Goal: Navigation & Orientation: Understand site structure

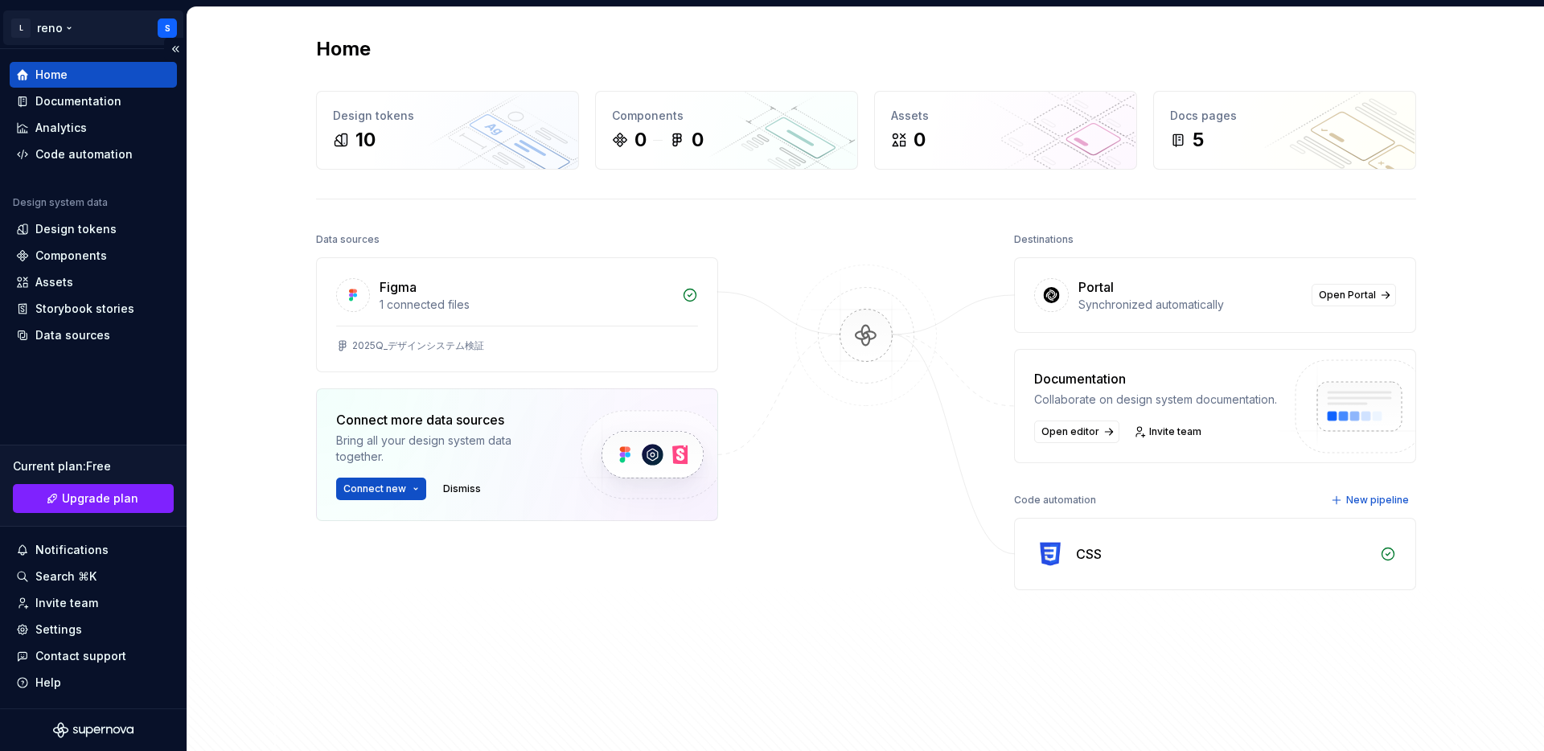
click at [98, 27] on html "L reno S Home Documentation Analytics Code automation Design system data Design…" at bounding box center [772, 375] width 1544 height 751
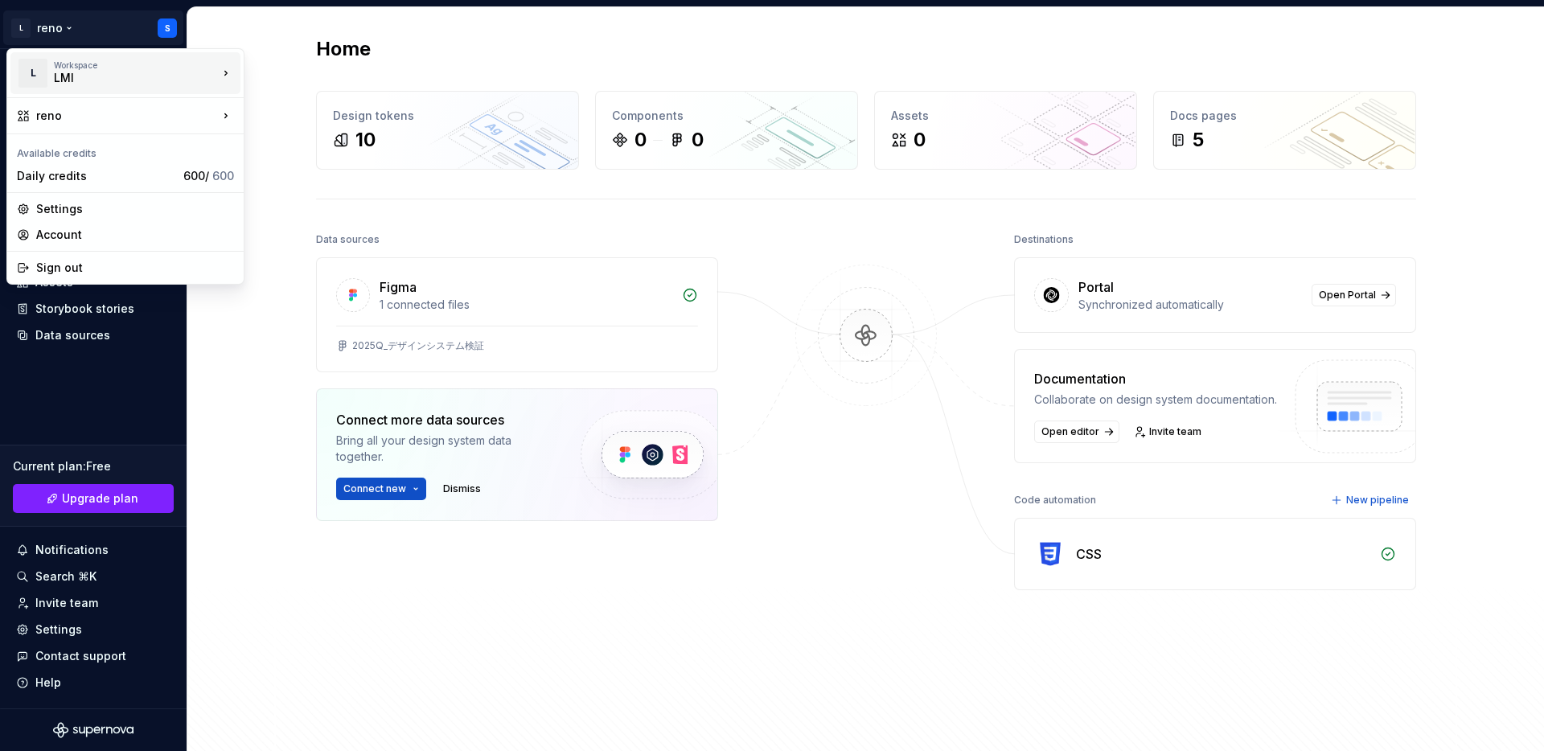
click at [195, 76] on div "Workspace LMI" at bounding box center [136, 73] width 164 height 26
click at [276, 63] on div "Link and Motivation Inc." at bounding box center [337, 69] width 135 height 16
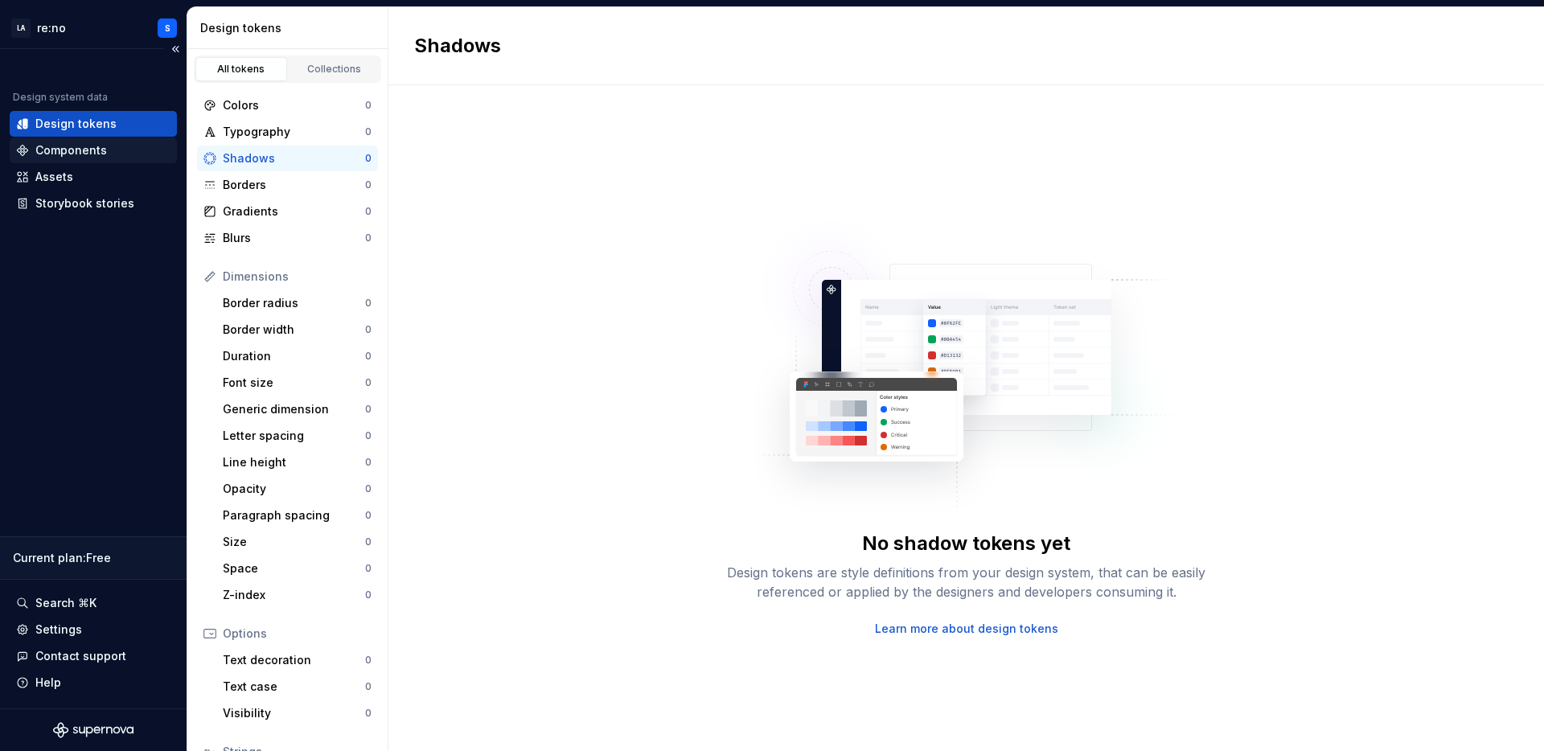
click at [124, 146] on div "Components" at bounding box center [93, 150] width 154 height 16
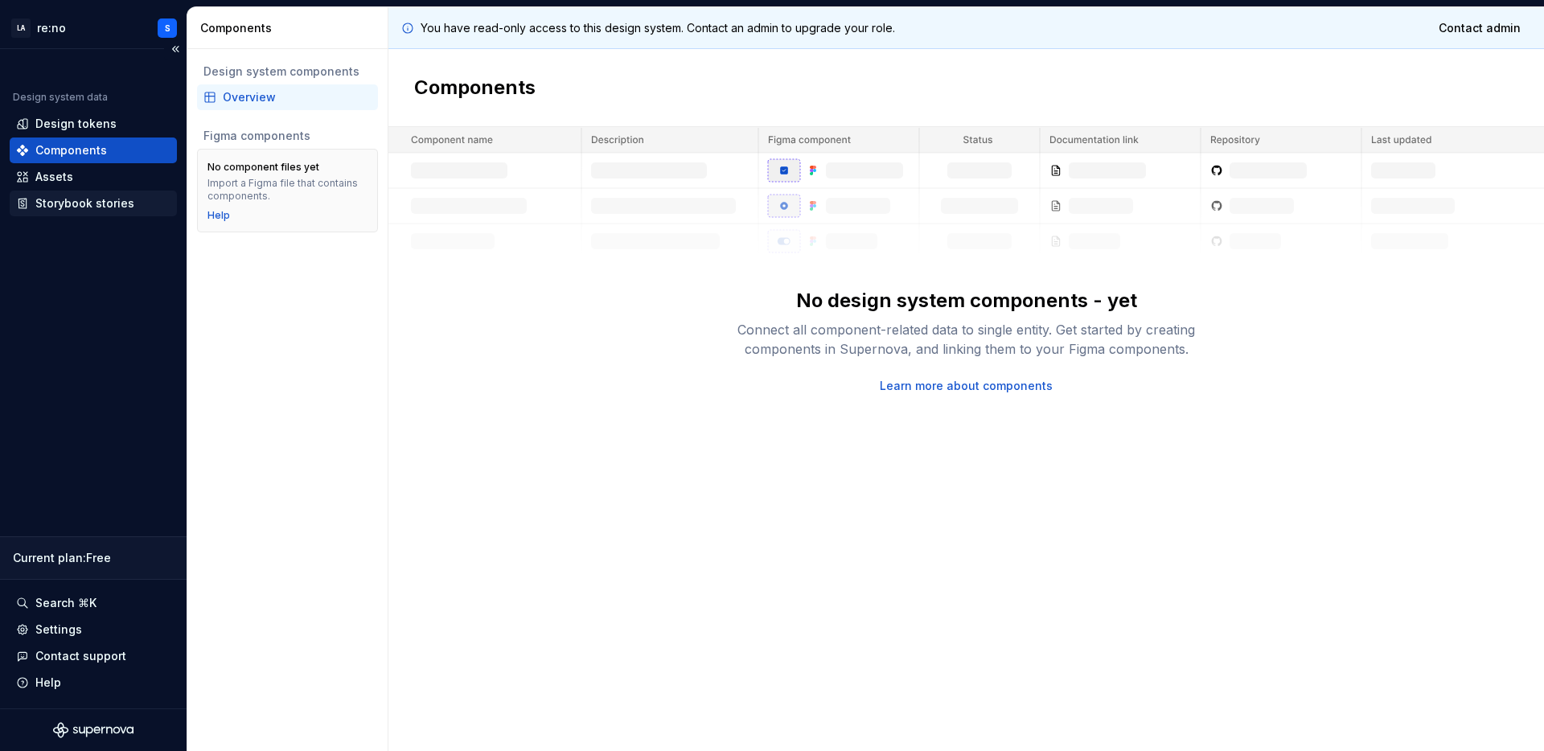
click at [117, 206] on div "Storybook stories" at bounding box center [84, 203] width 99 height 16
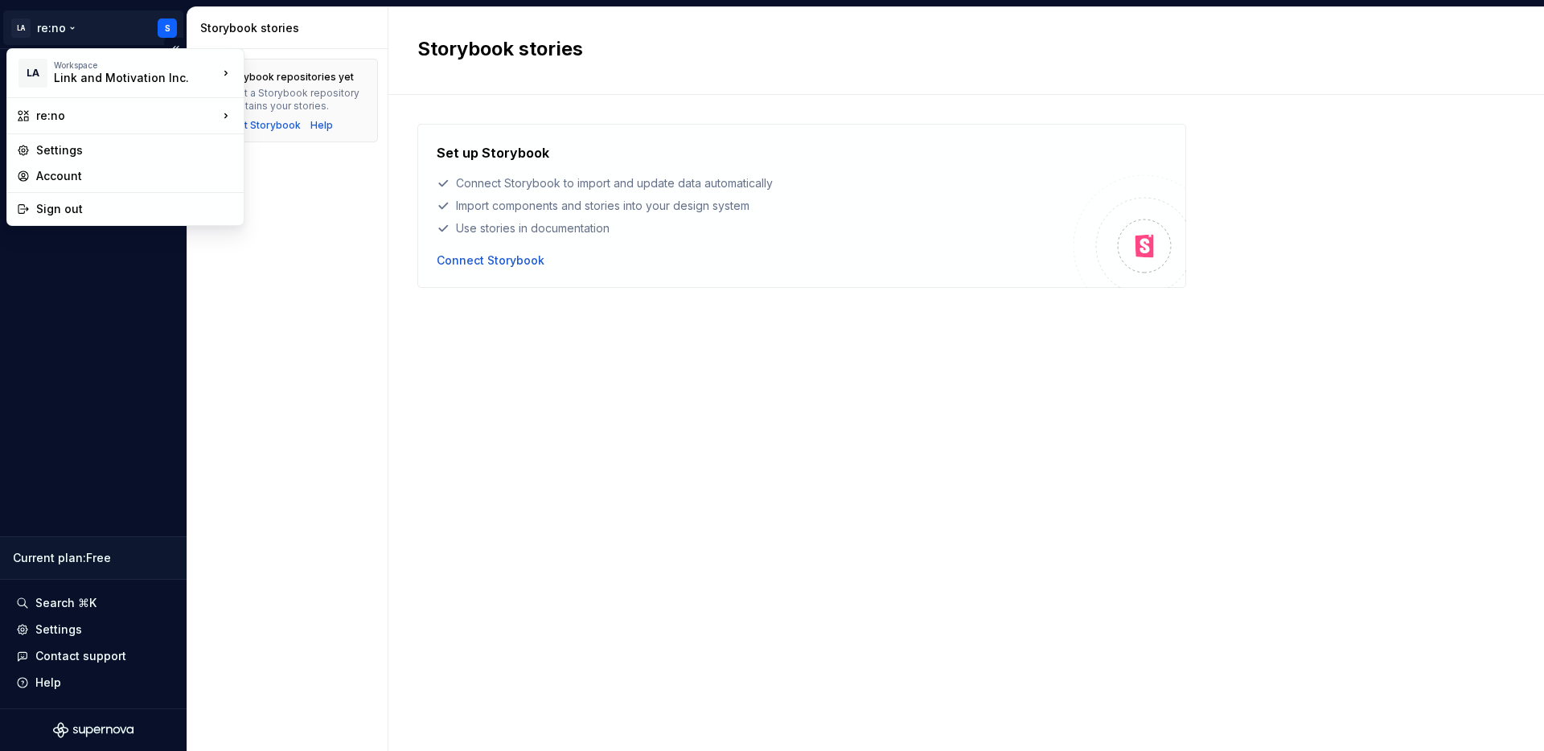
click at [125, 30] on html "LA re:no S Design system data Design tokens Components Assets Storybook stories…" at bounding box center [772, 375] width 1544 height 751
click at [101, 114] on div "re:no" at bounding box center [127, 116] width 182 height 16
click at [55, 324] on html "LA re:no S Design system data Design tokens Components Assets Storybook stories…" at bounding box center [772, 375] width 1544 height 751
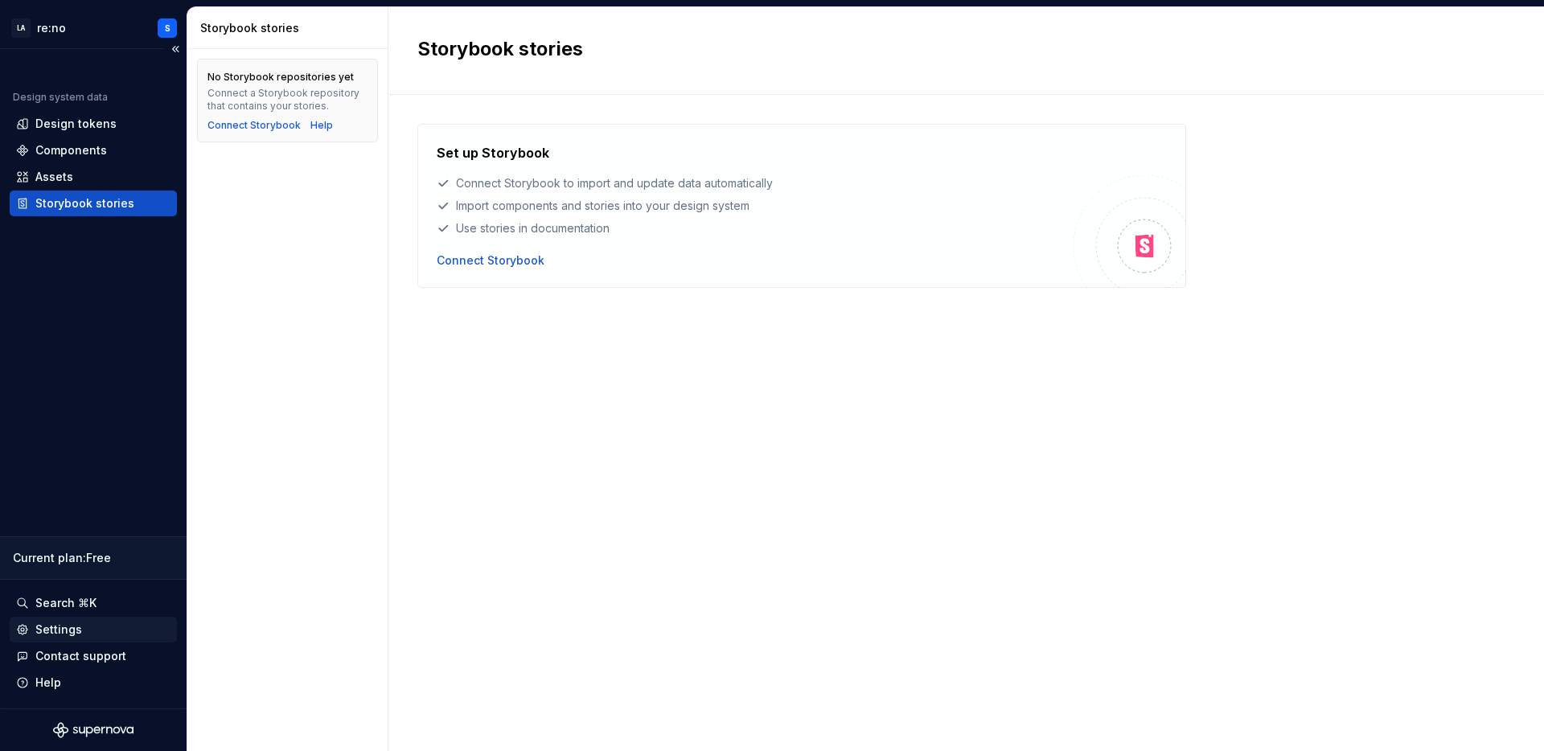
click at [73, 631] on div "Settings" at bounding box center [58, 630] width 47 height 16
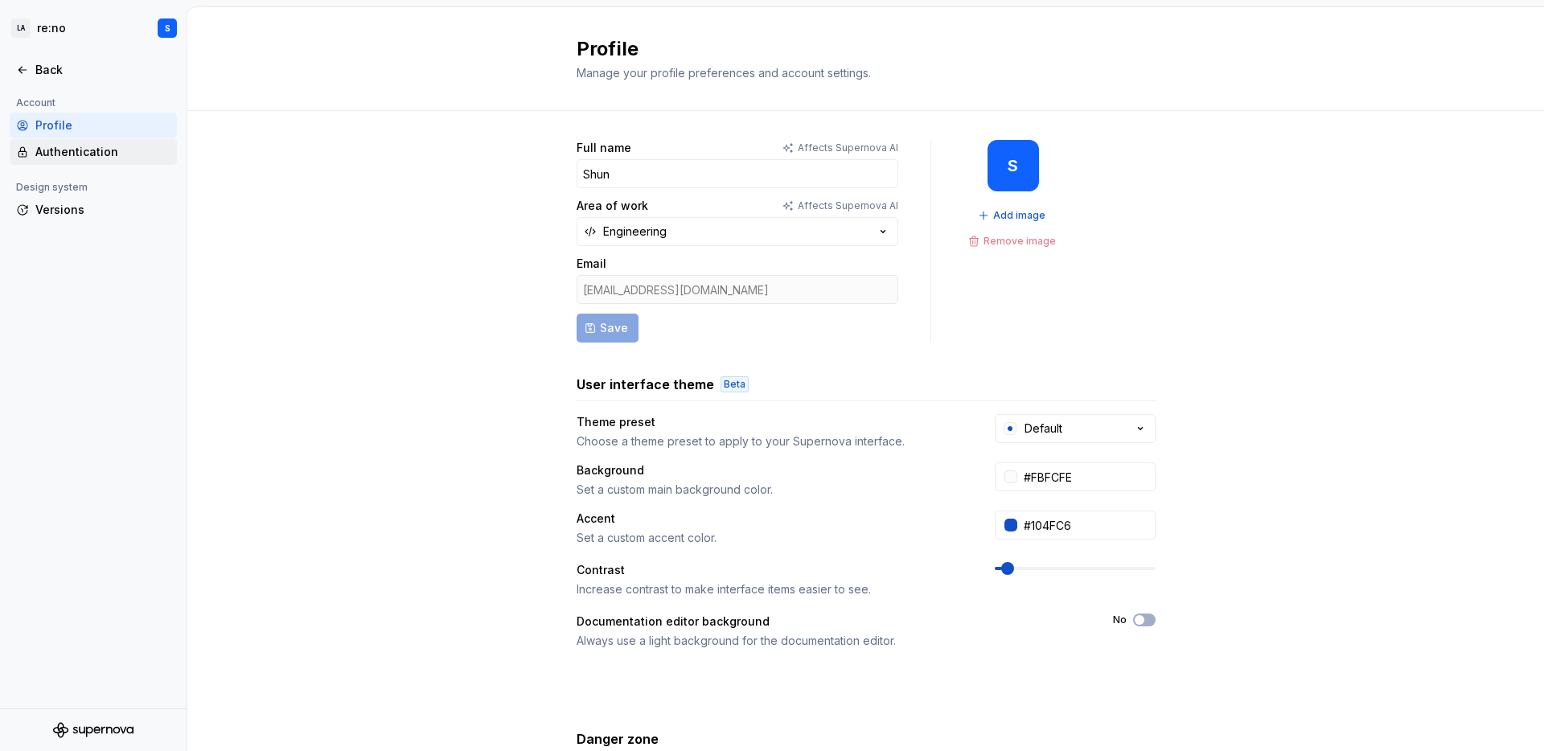
click at [72, 149] on div "Authentication" at bounding box center [102, 152] width 135 height 16
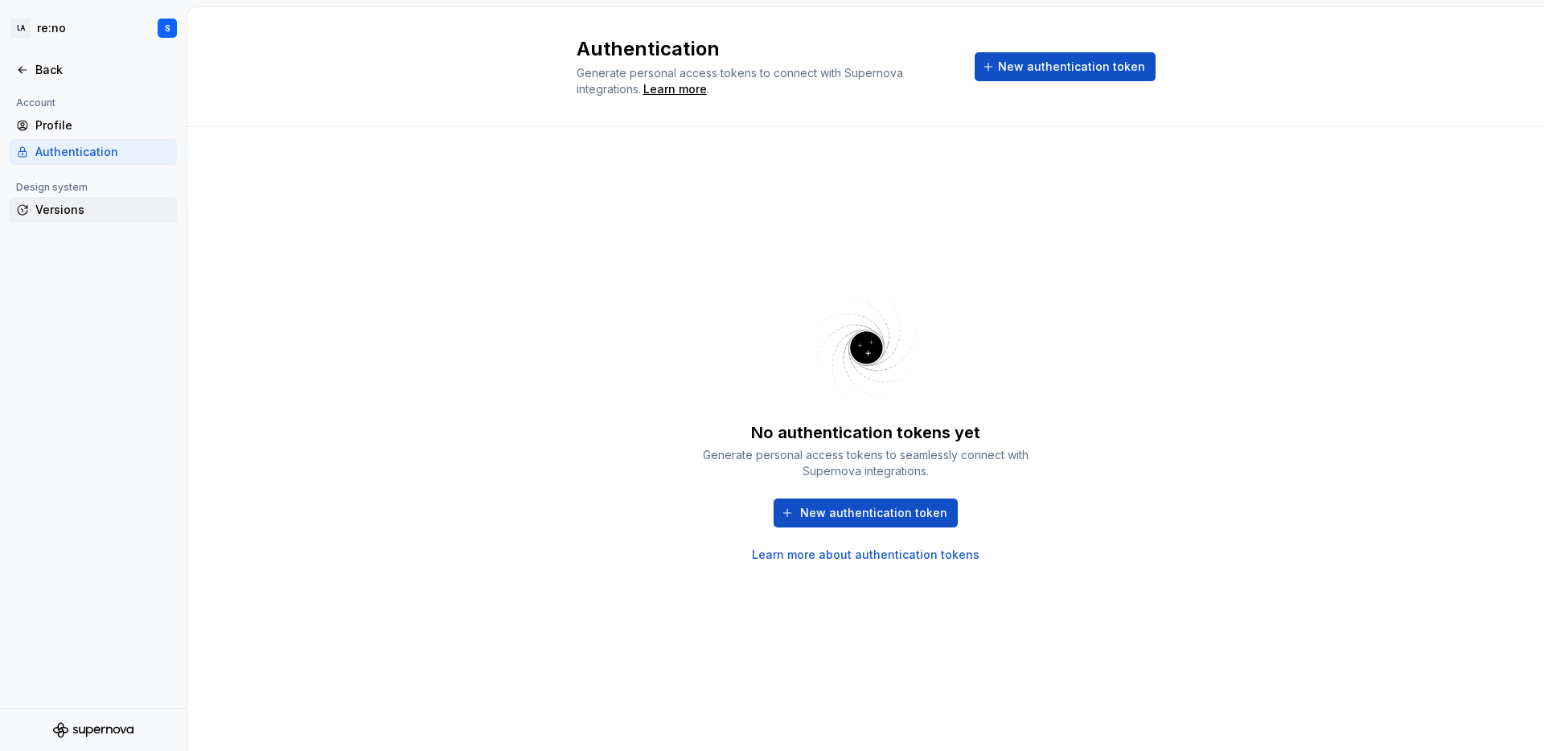
click at [64, 211] on div "Versions" at bounding box center [102, 210] width 135 height 16
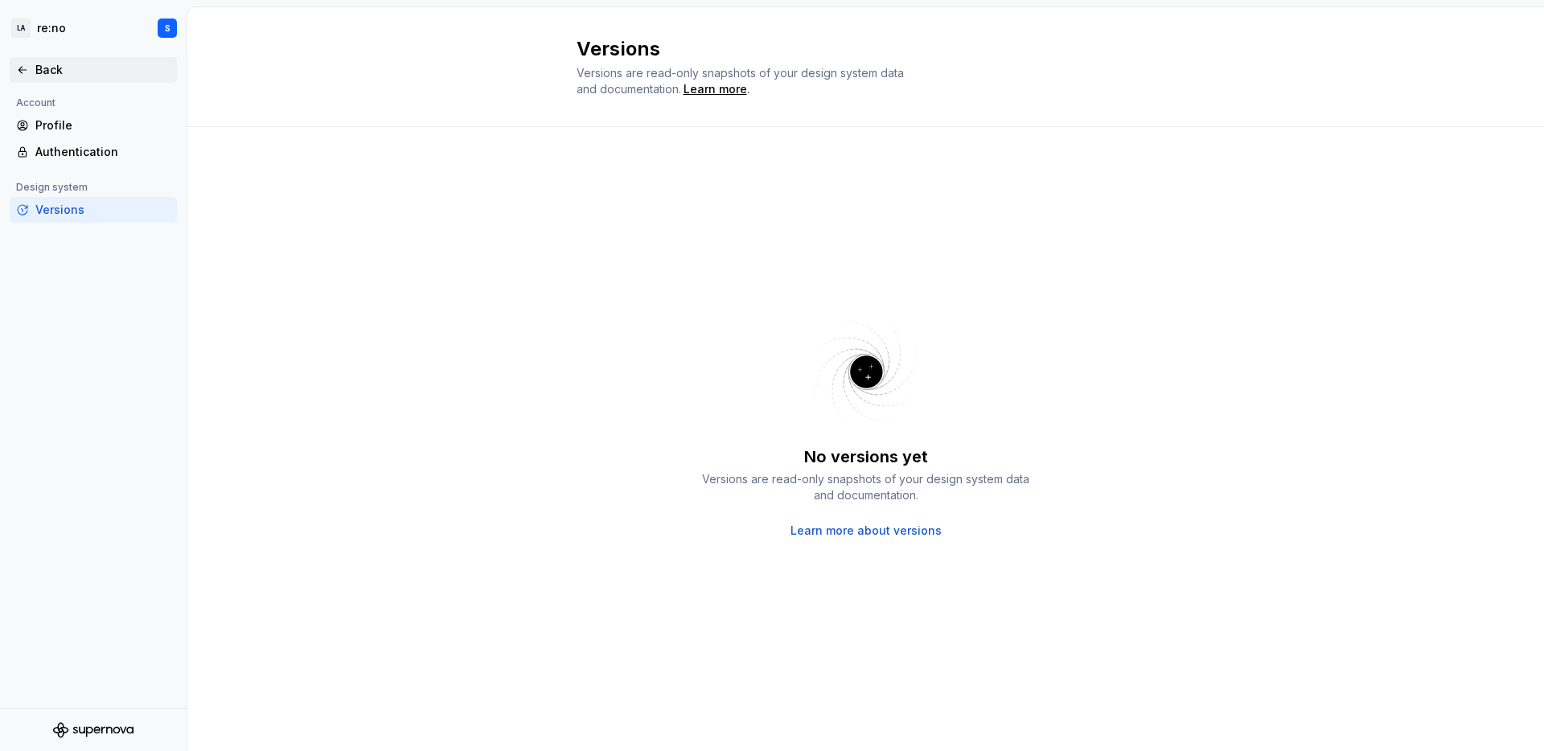
click at [49, 68] on div "Back" at bounding box center [102, 70] width 135 height 16
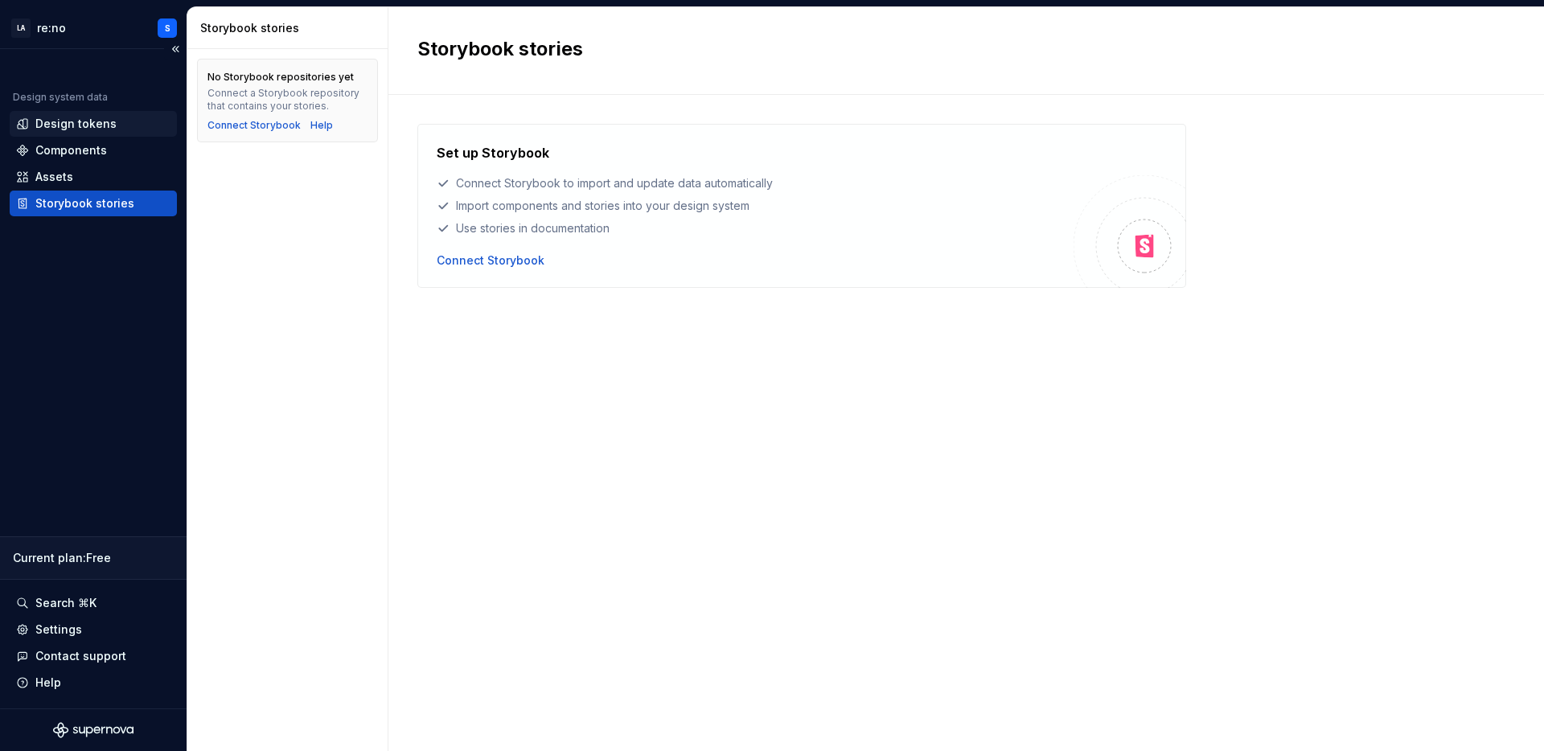
click at [60, 121] on div "Design tokens" at bounding box center [75, 124] width 81 height 16
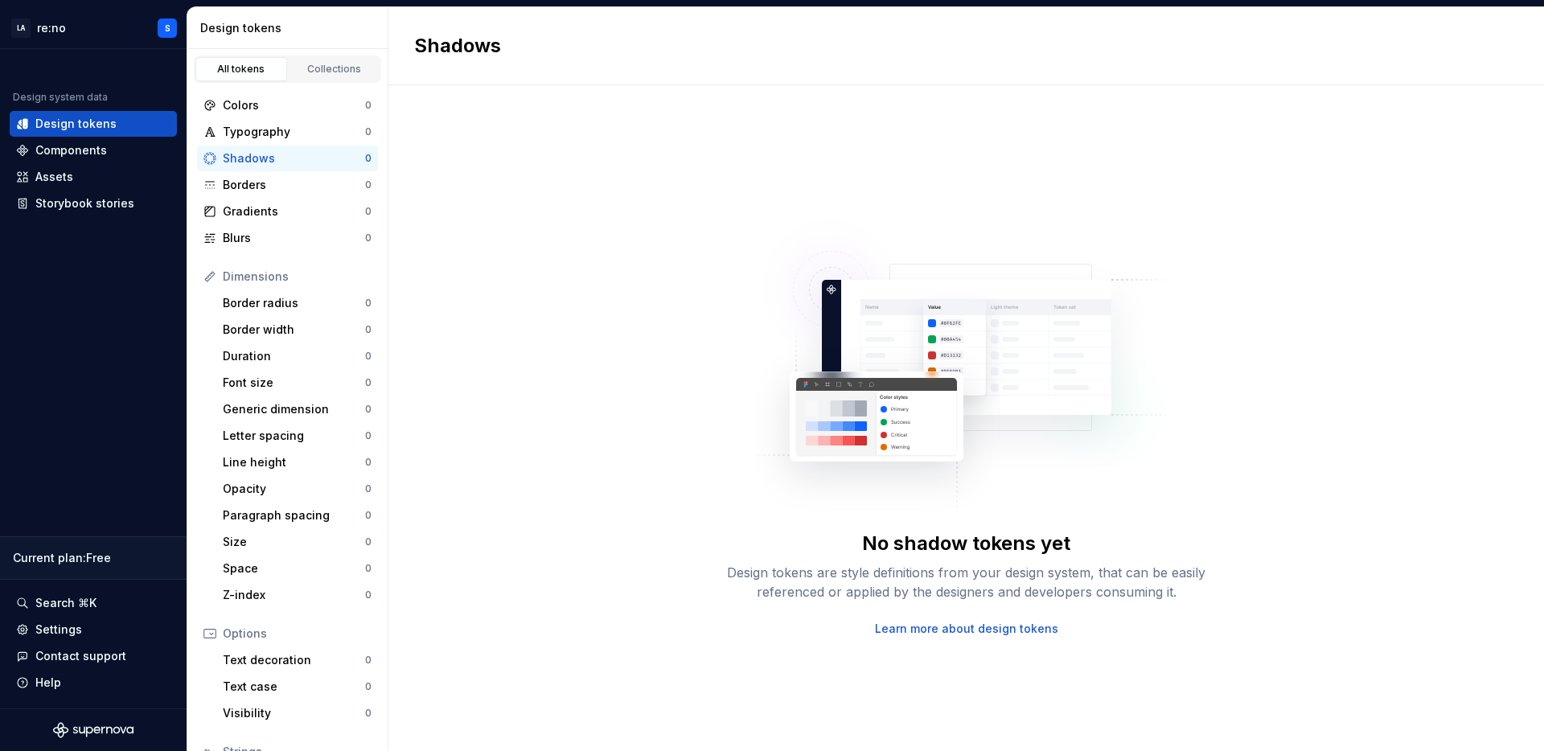
click at [348, 56] on div "All tokens Collections" at bounding box center [287, 69] width 187 height 27
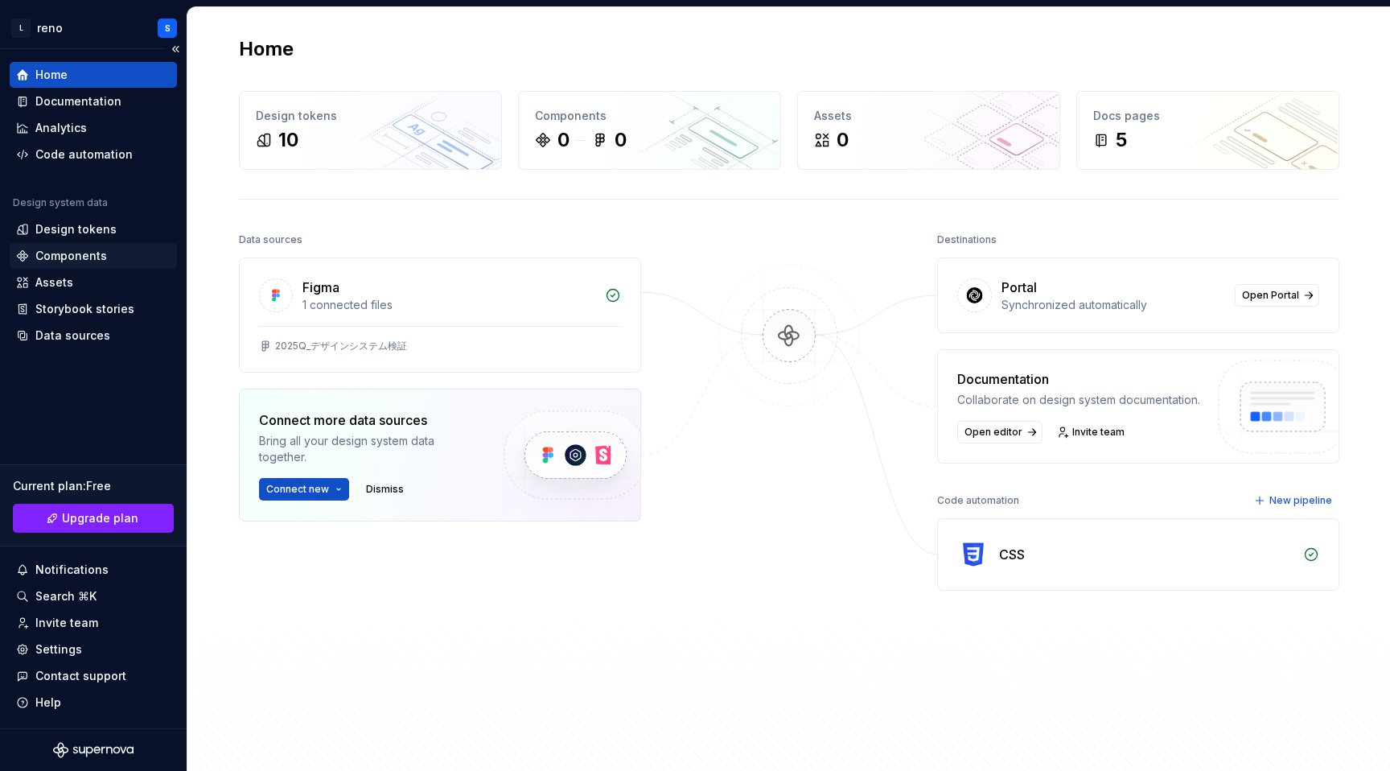
click at [105, 245] on div "Components" at bounding box center [93, 256] width 167 height 26
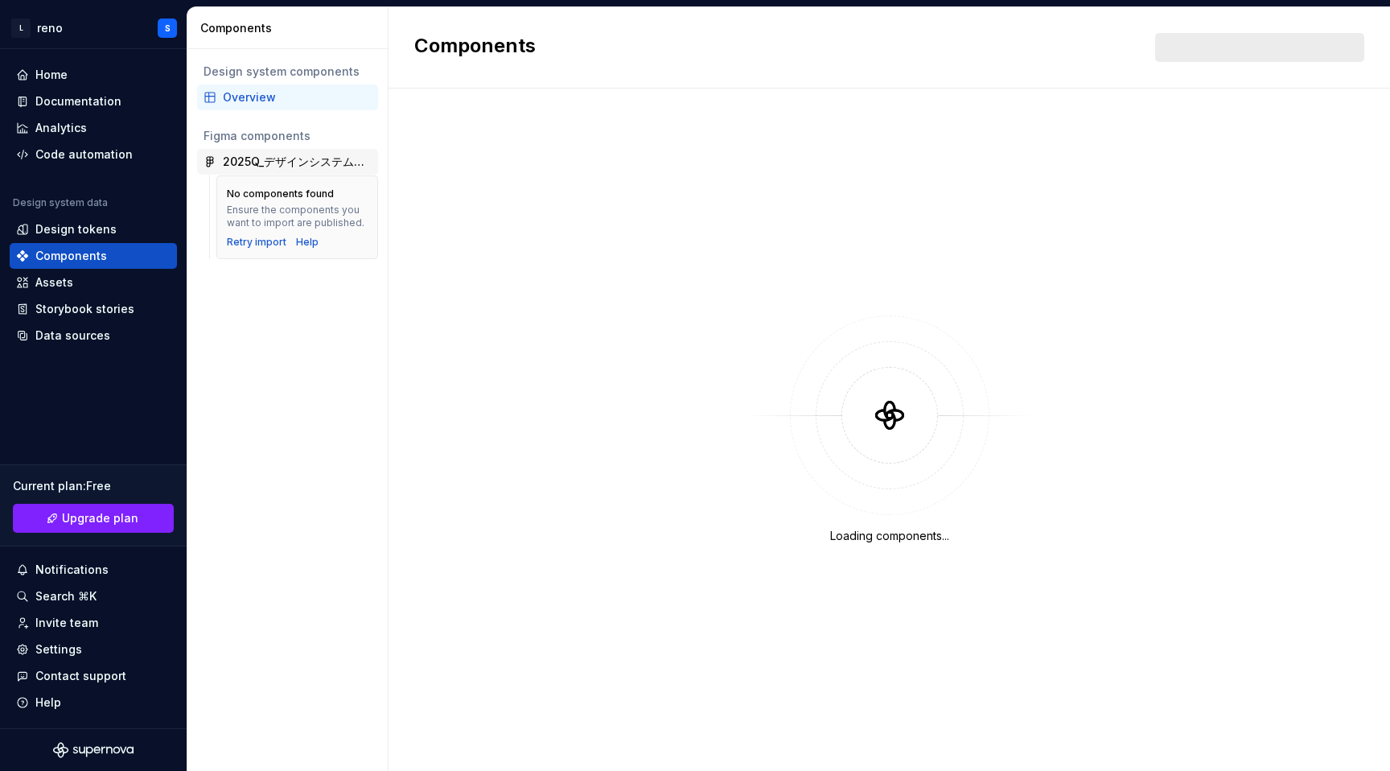
click at [279, 158] on div "2025Q_デザインシステム検証" at bounding box center [297, 162] width 149 height 16
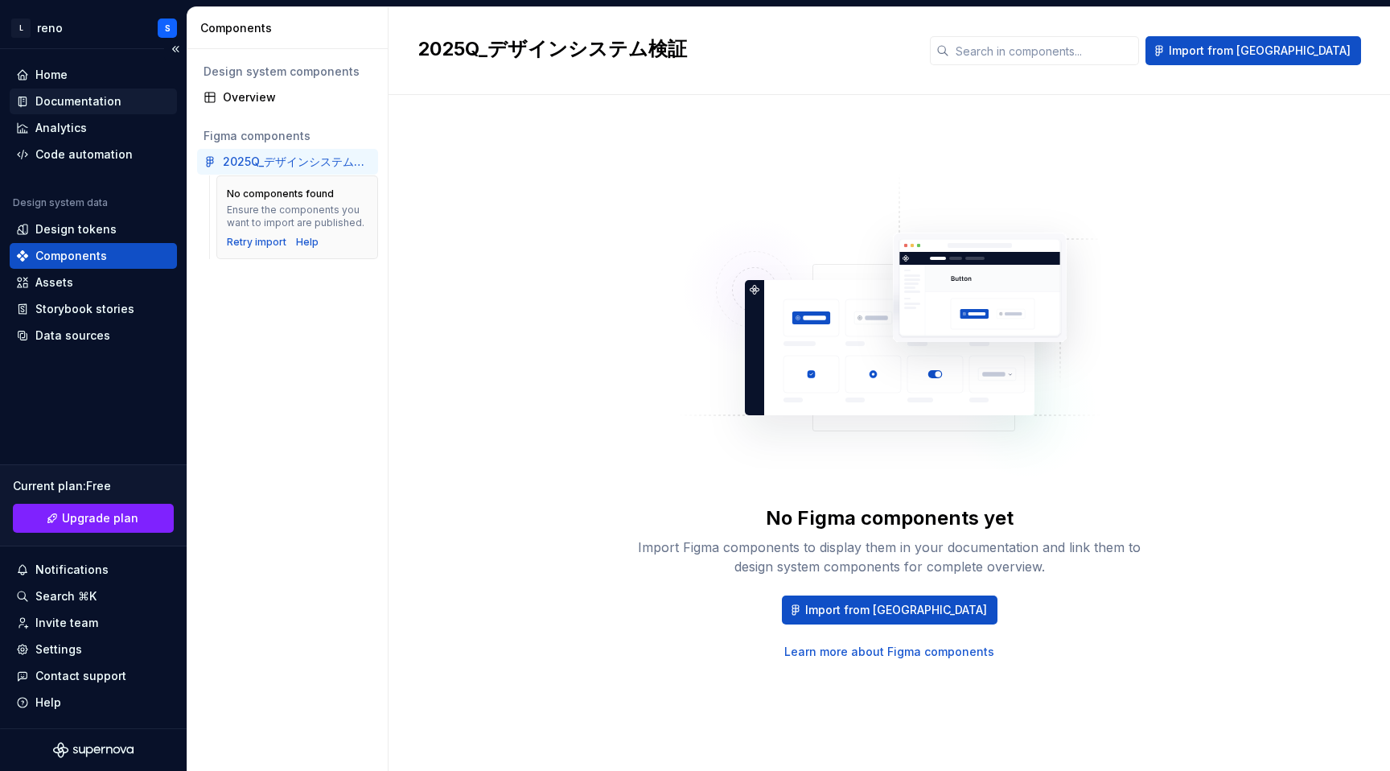
click at [48, 103] on div "Documentation" at bounding box center [78, 101] width 86 height 16
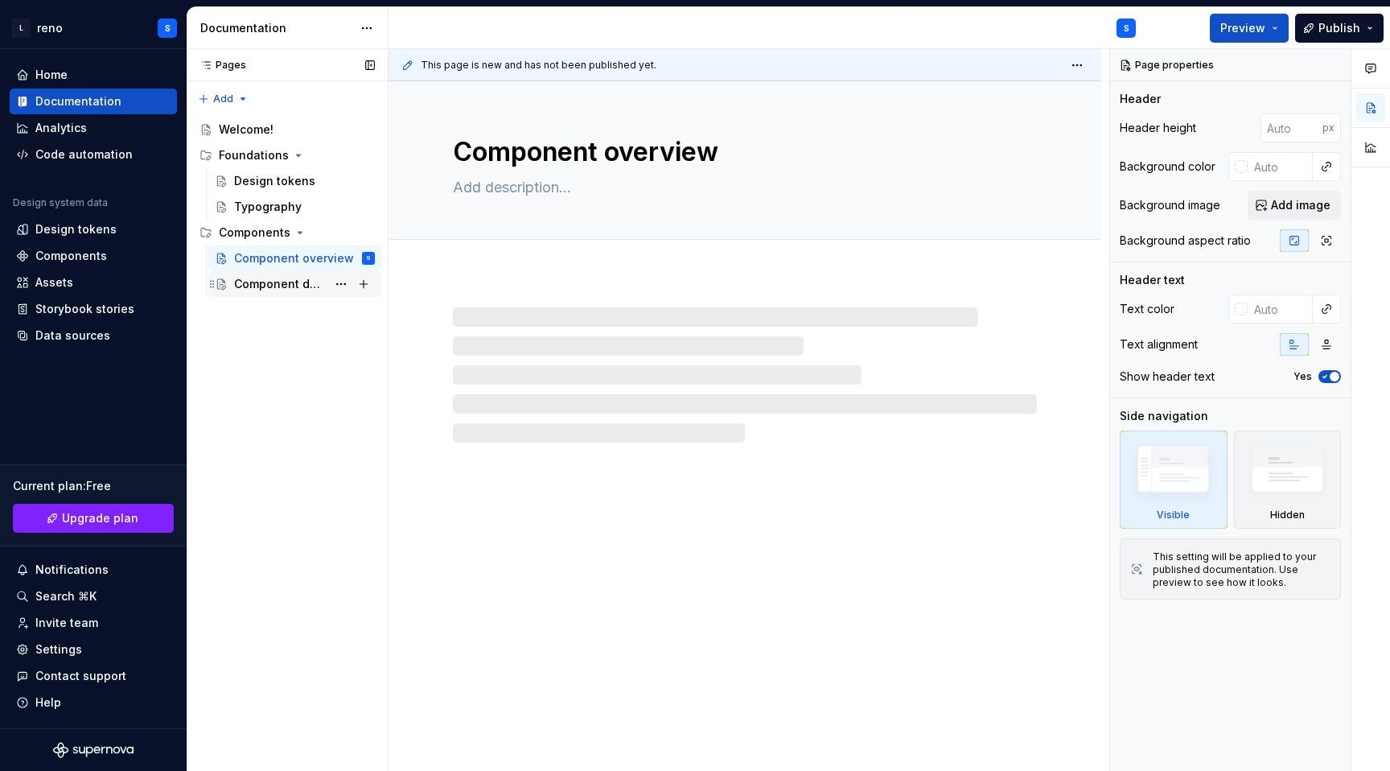
click at [266, 280] on div "Component detail" at bounding box center [280, 284] width 93 height 16
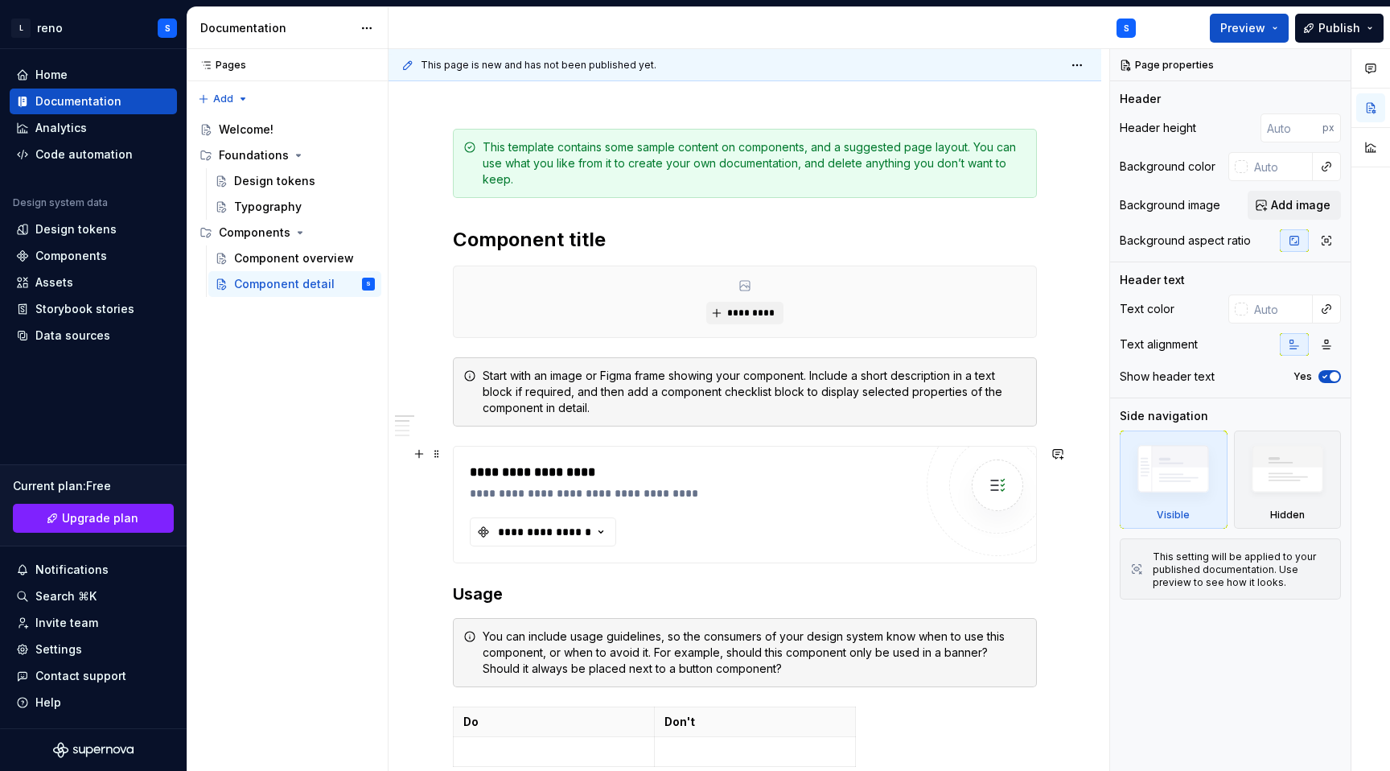
scroll to position [187, 0]
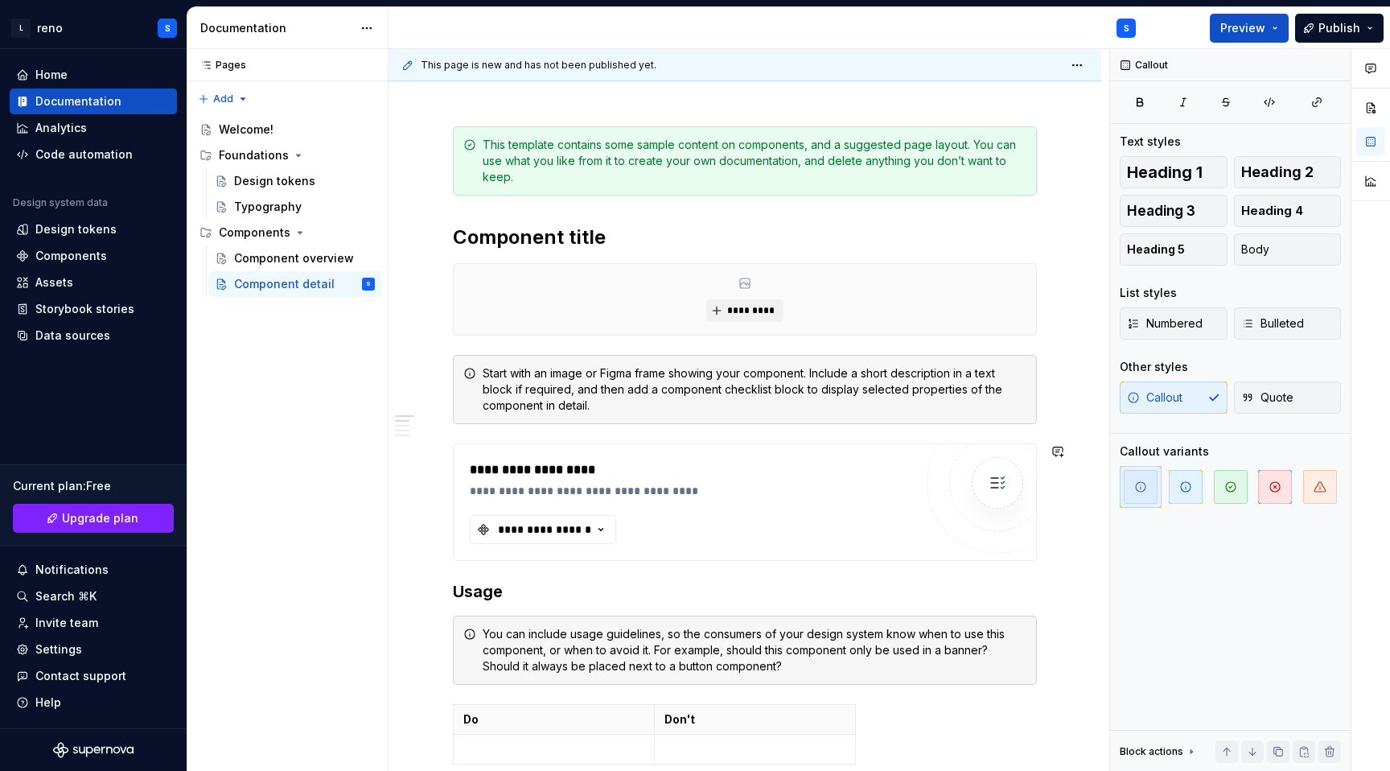
click at [663, 425] on div "**********" at bounding box center [745, 785] width 584 height 1318
click at [117, 158] on div "Code automation" at bounding box center [83, 154] width 97 height 16
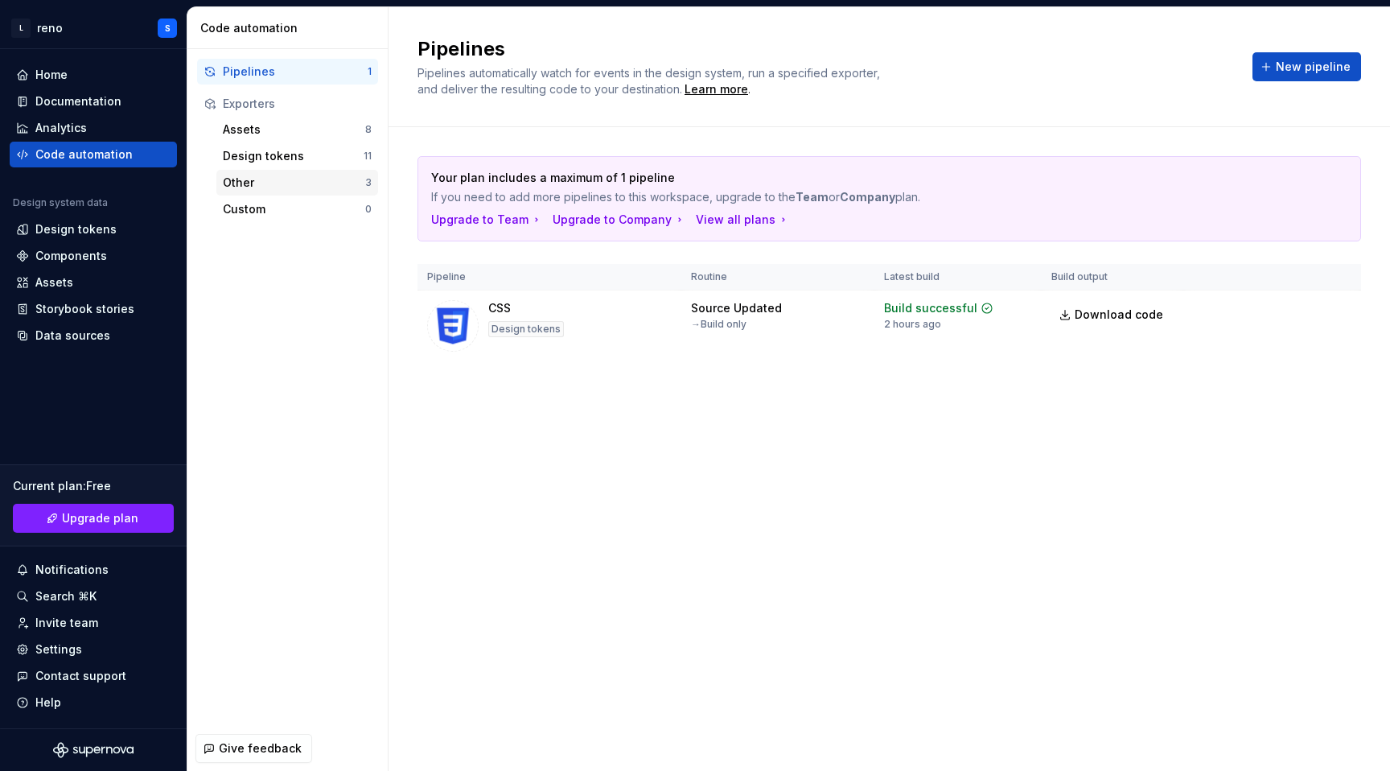
click at [256, 178] on div "Other" at bounding box center [294, 183] width 142 height 16
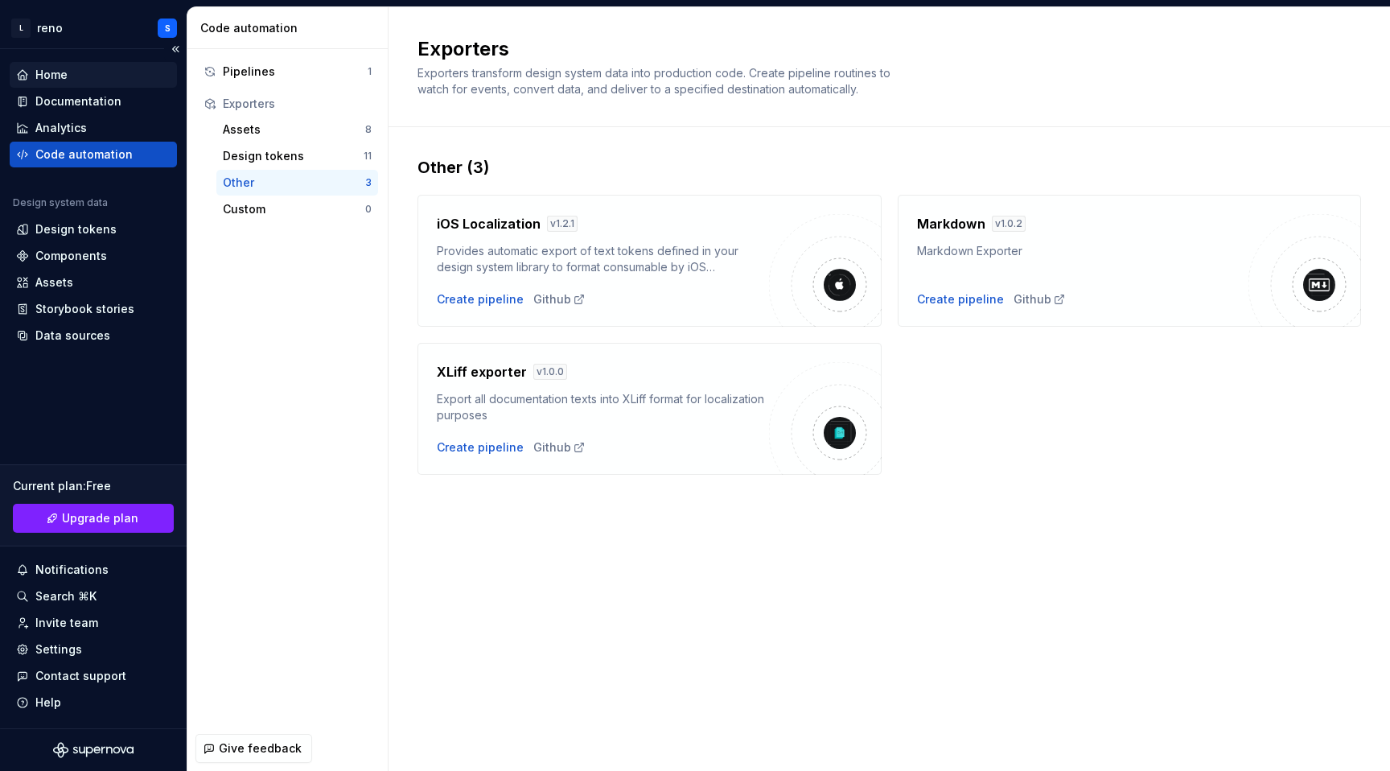
click at [133, 75] on div "Home" at bounding box center [93, 75] width 154 height 16
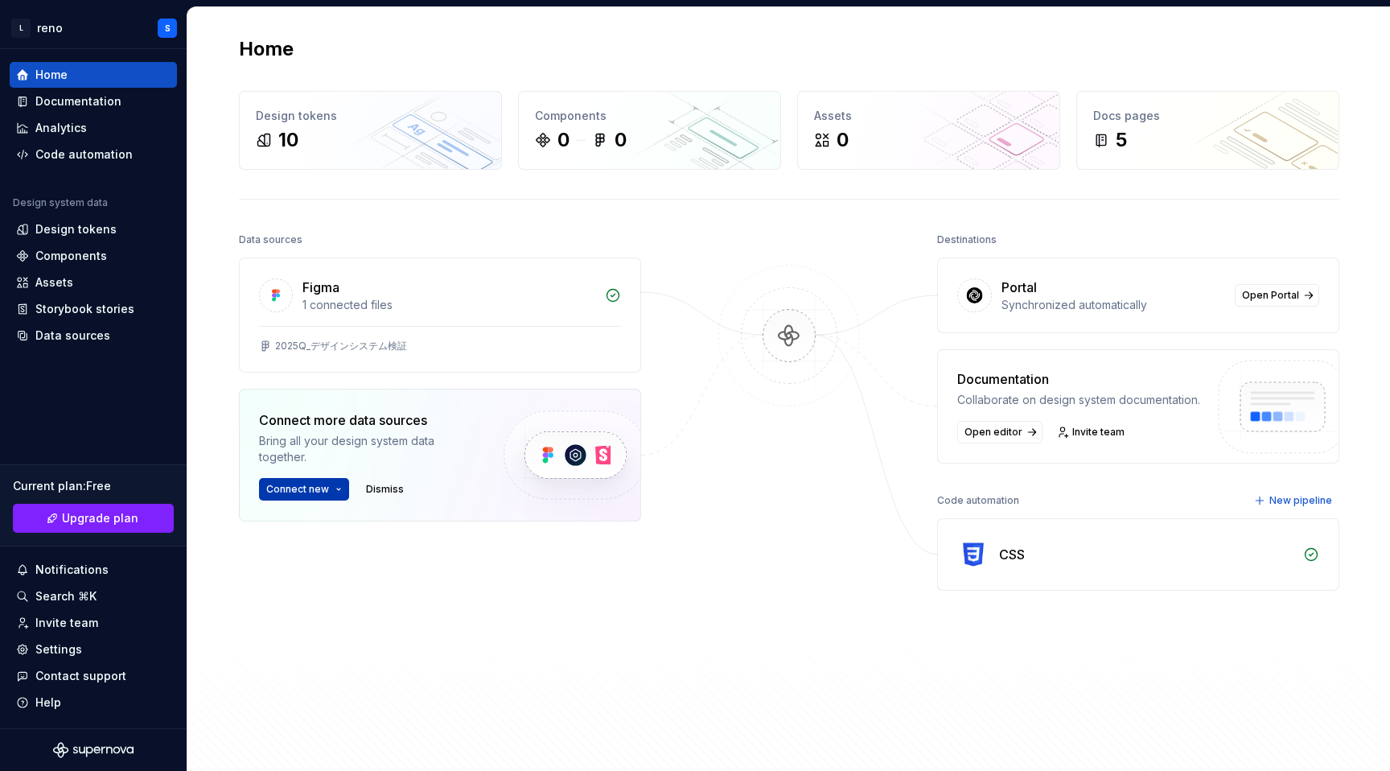
click at [311, 487] on span "Connect new" at bounding box center [297, 489] width 63 height 13
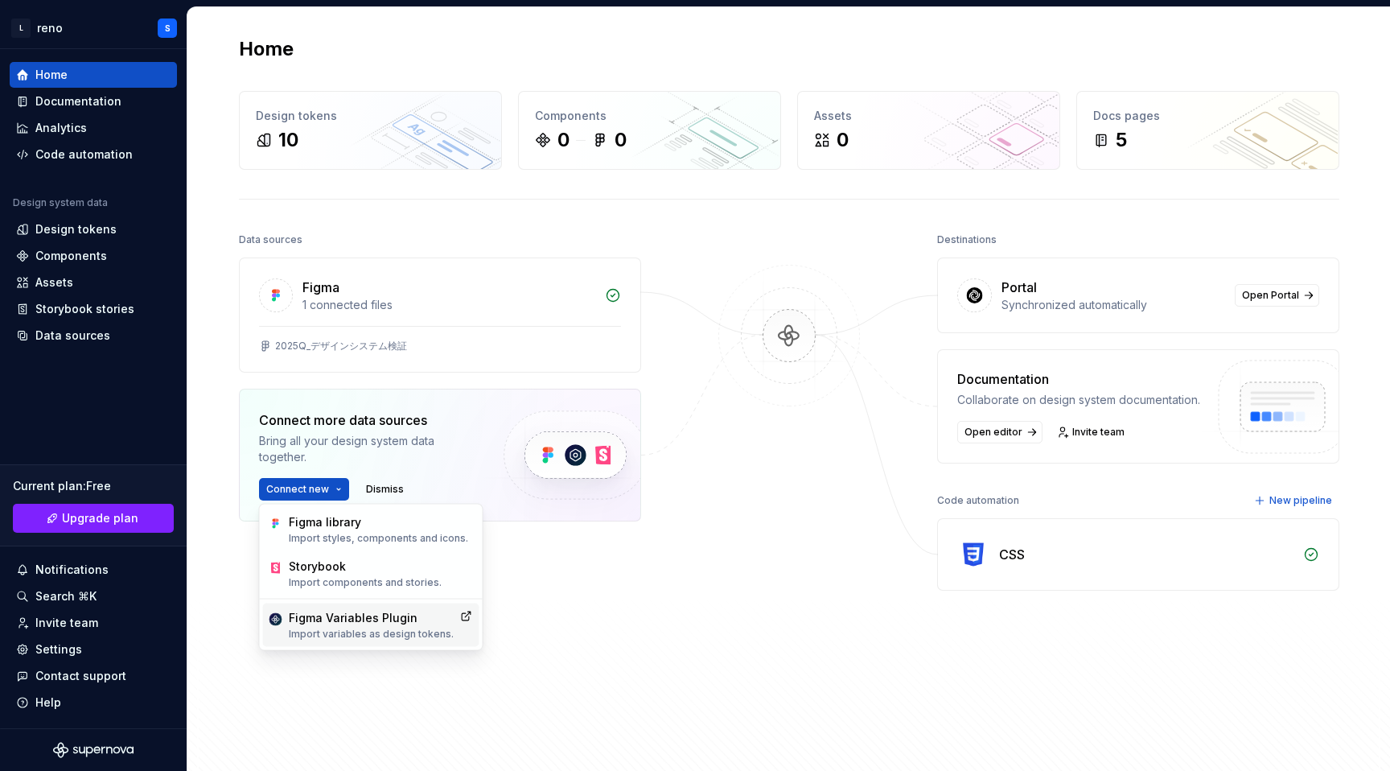
click at [321, 617] on div "Figma Variables Plugin" at bounding box center [371, 618] width 165 height 16
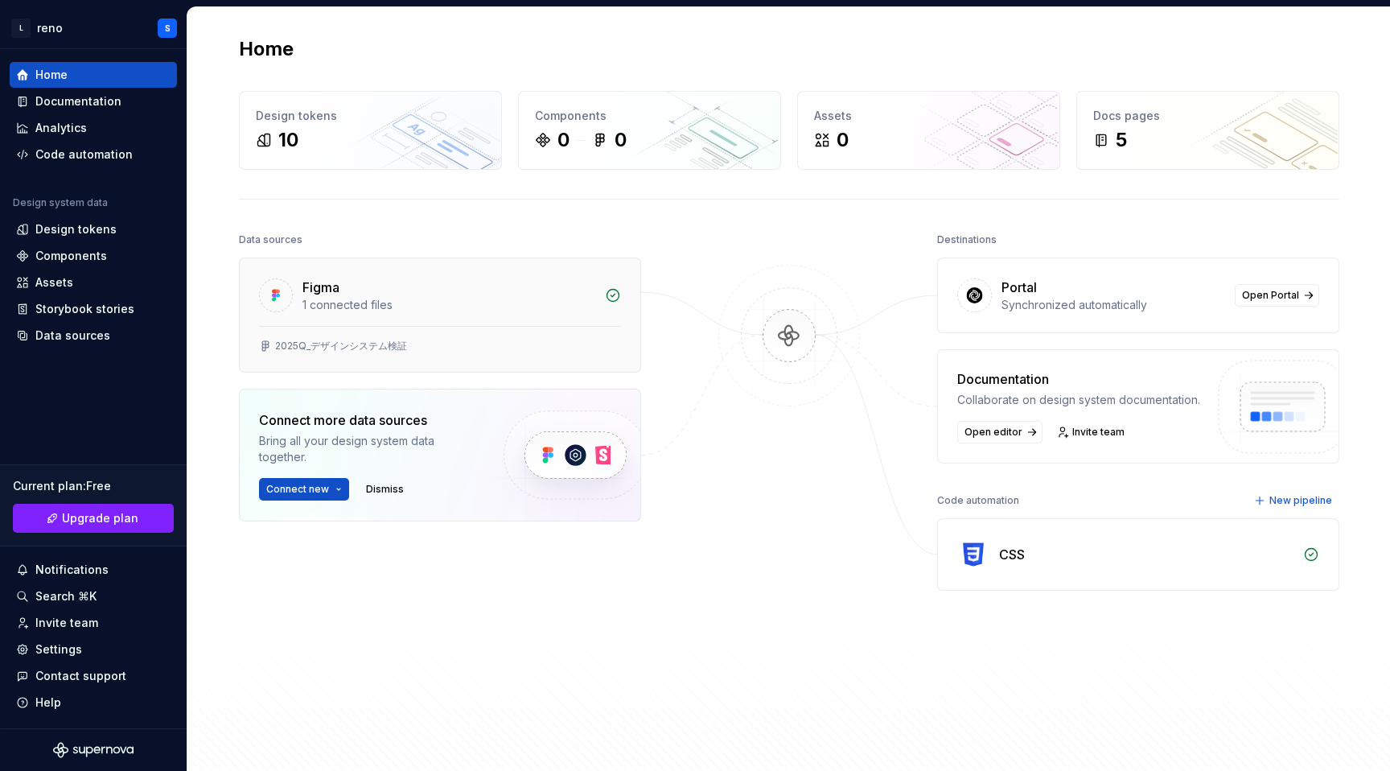
click at [306, 309] on div "1 connected files" at bounding box center [448, 305] width 293 height 16
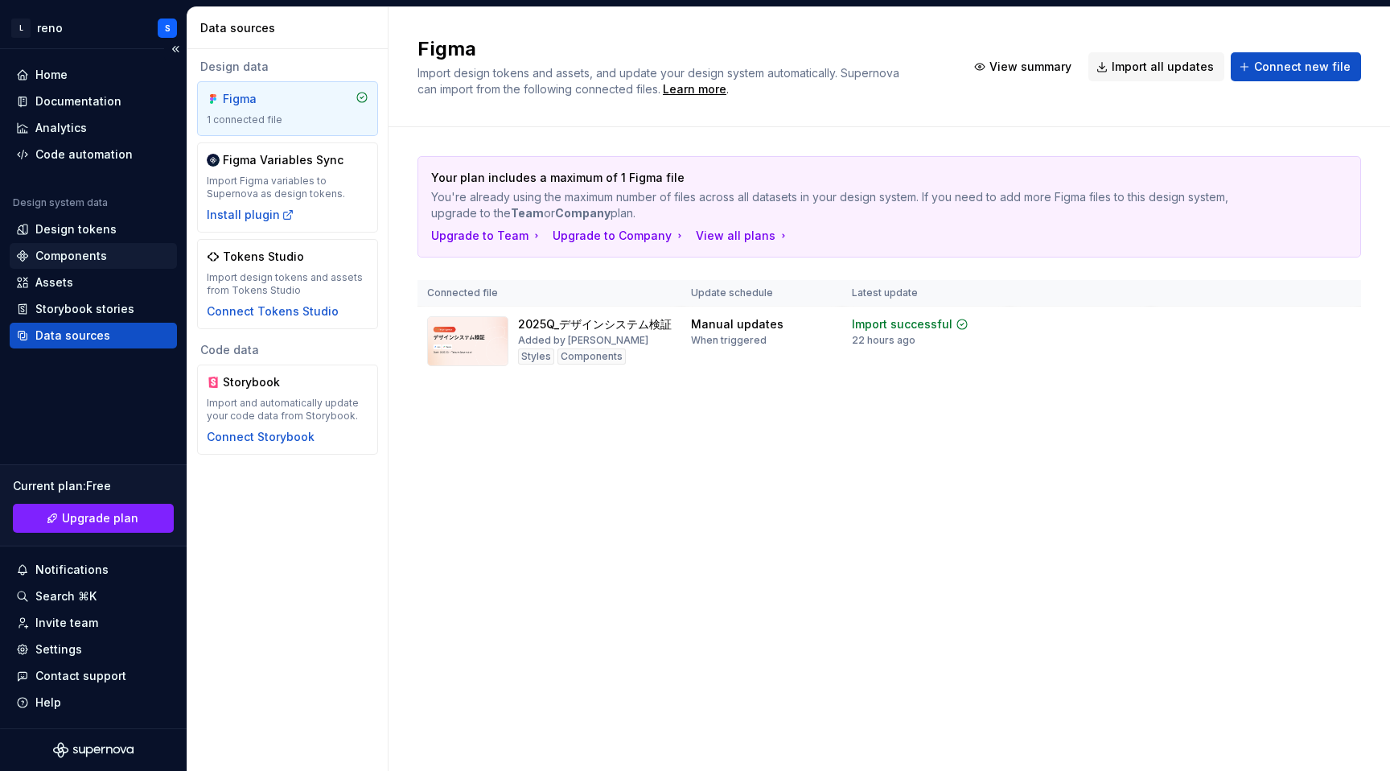
click at [69, 246] on div "Components" at bounding box center [93, 256] width 167 height 26
click at [84, 232] on div "Design tokens" at bounding box center [75, 229] width 81 height 16
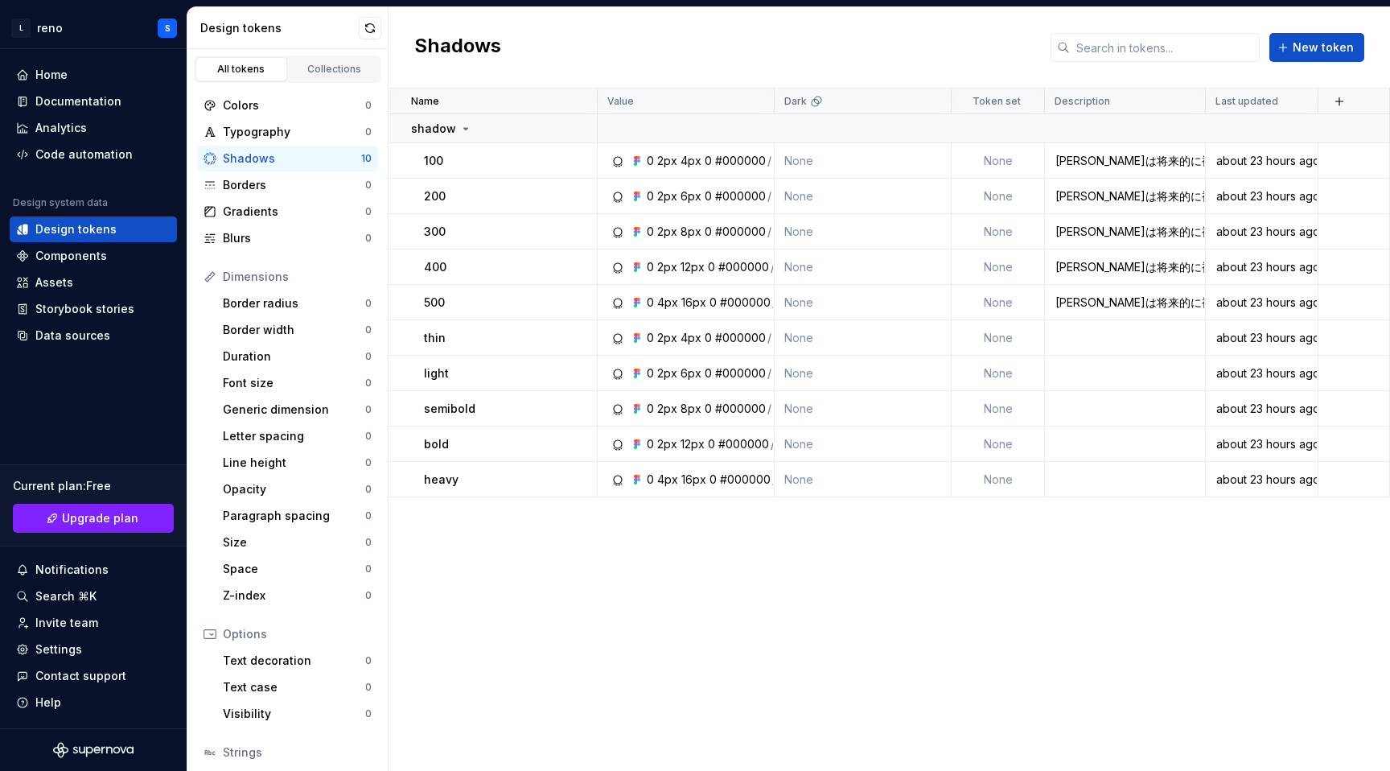
click at [520, 674] on div "Name Value Dark Token set Description Last updated shadow 100 0 2px 4px 0 #0000…" at bounding box center [889, 429] width 1001 height 682
click at [74, 693] on div "Help" at bounding box center [93, 702] width 167 height 26
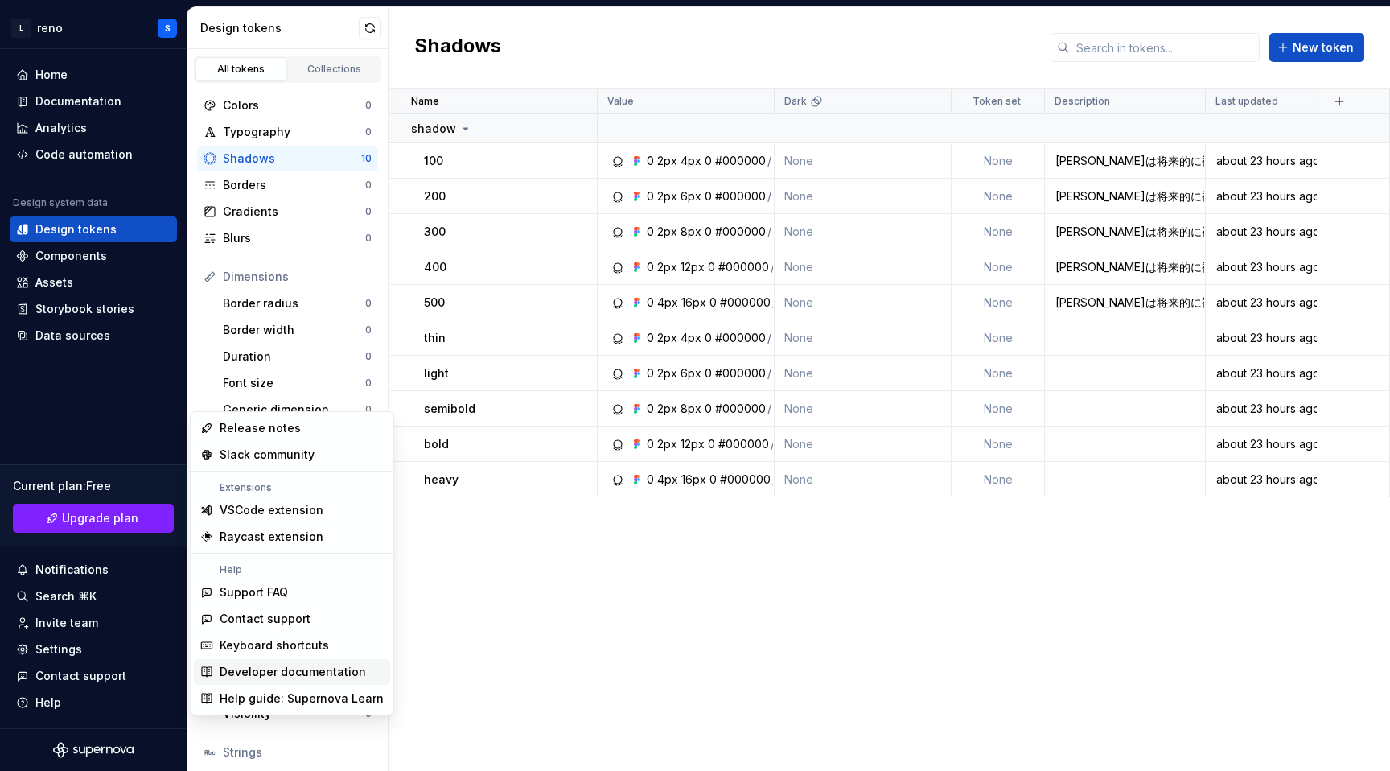
click at [304, 679] on div "Developer documentation" at bounding box center [293, 672] width 146 height 16
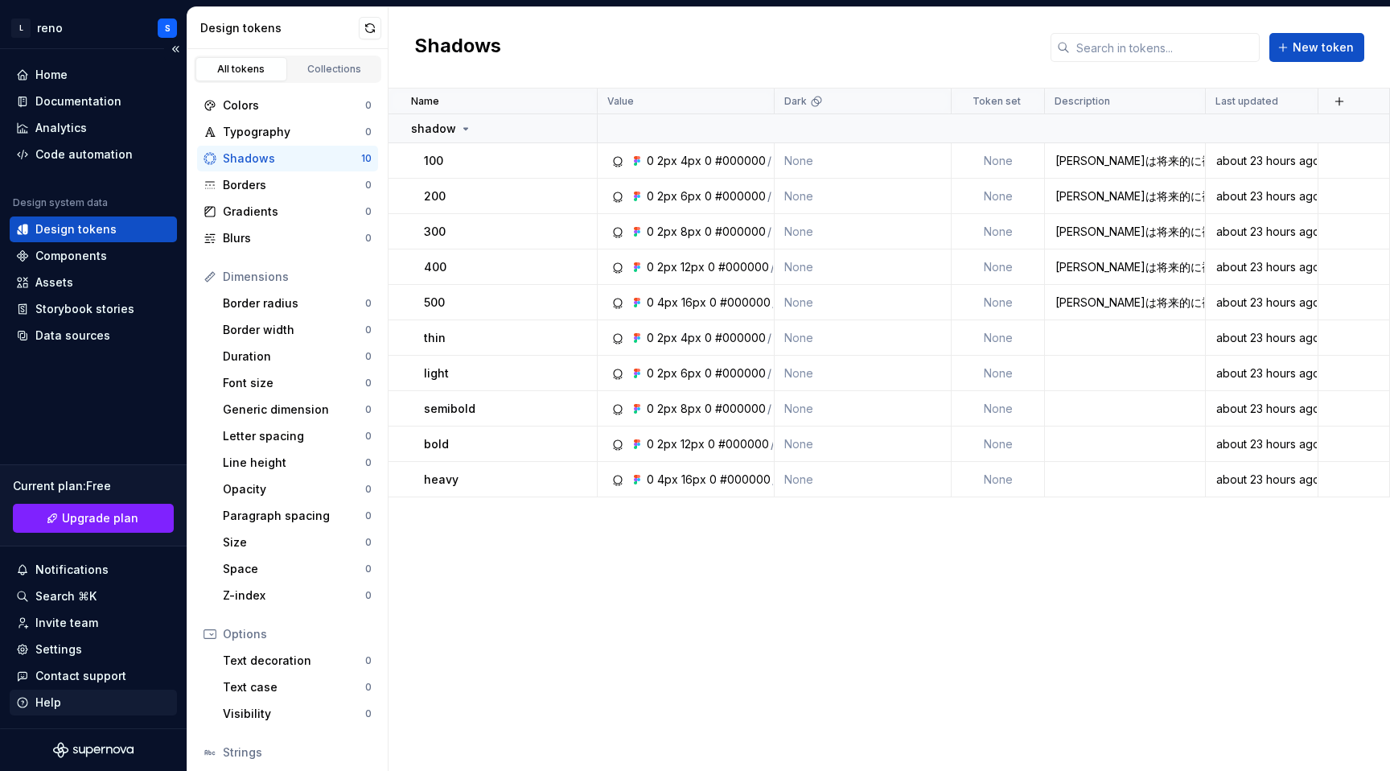
click at [89, 701] on div "Help" at bounding box center [93, 702] width 154 height 16
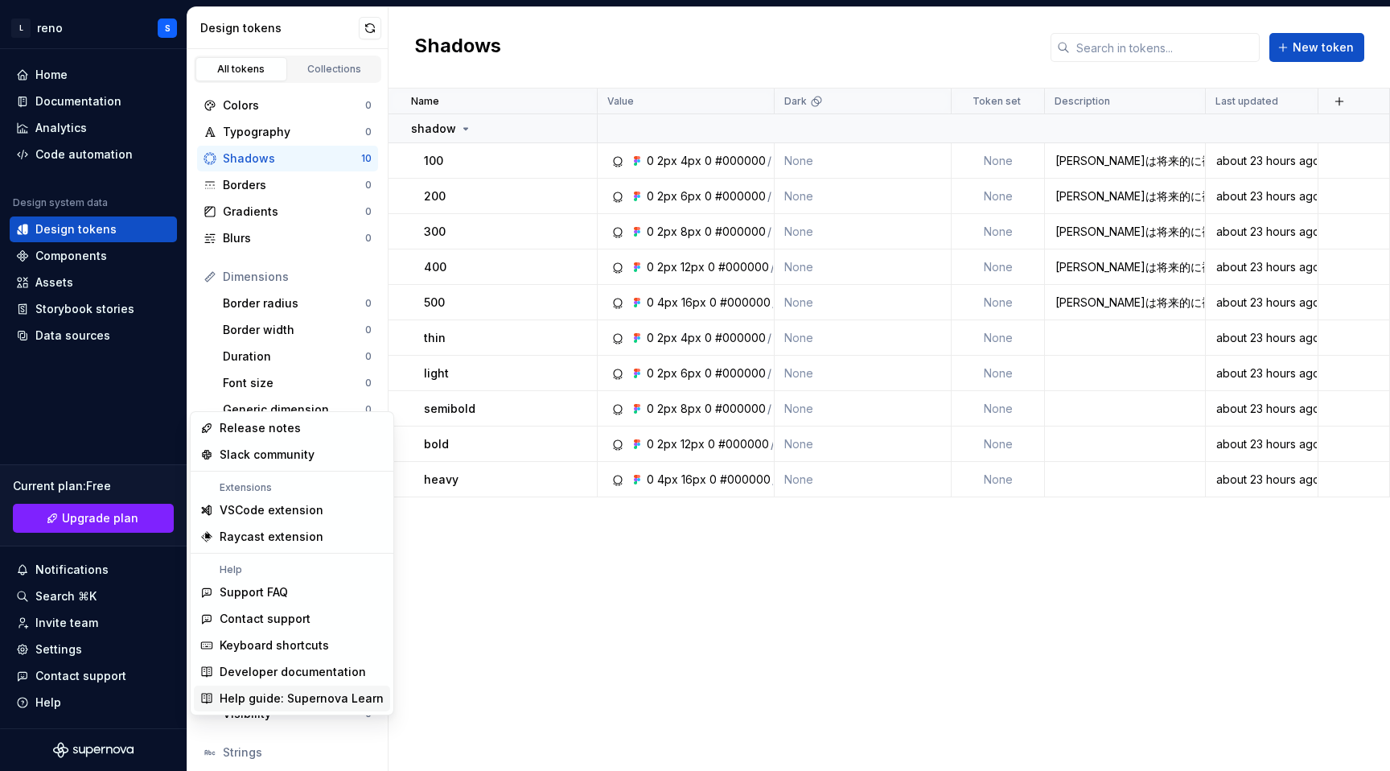
click at [300, 700] on div "Help guide: Supernova Learn" at bounding box center [302, 698] width 164 height 16
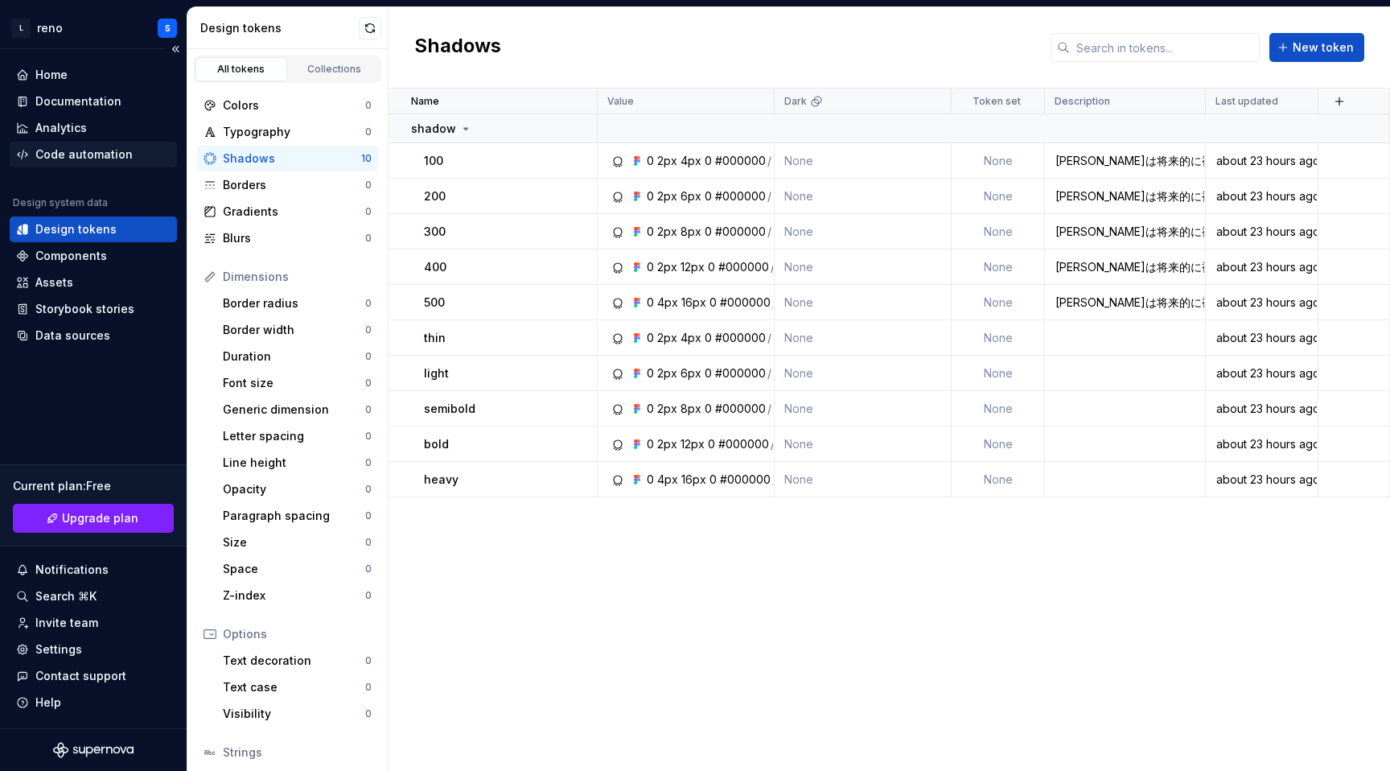
click at [114, 162] on div "Code automation" at bounding box center [83, 154] width 97 height 16
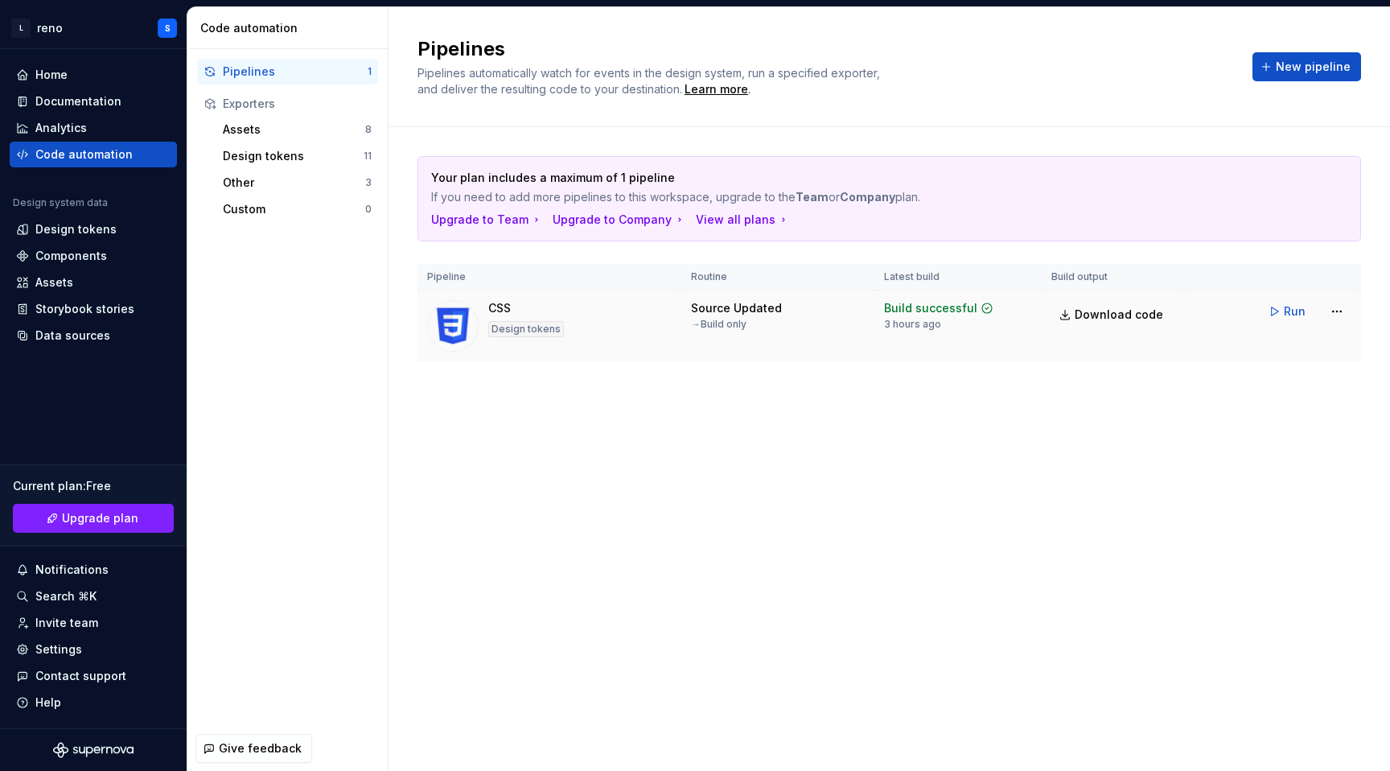
click at [434, 335] on img at bounding box center [452, 325] width 51 height 51
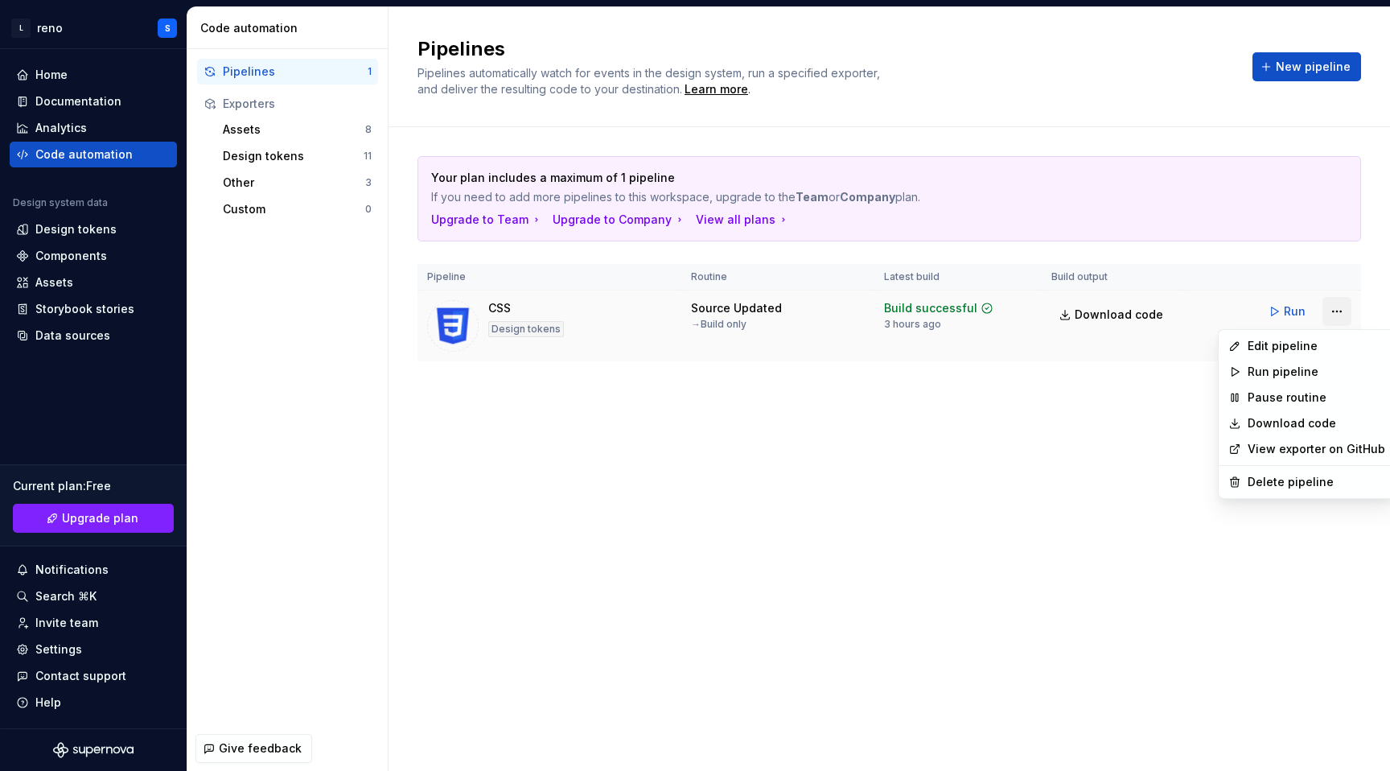
click at [1328, 311] on html "L reno S Home Documentation Analytics Code automation Design system data Design…" at bounding box center [695, 385] width 1390 height 771
click at [1302, 338] on div "Edit pipeline" at bounding box center [1317, 346] width 138 height 16
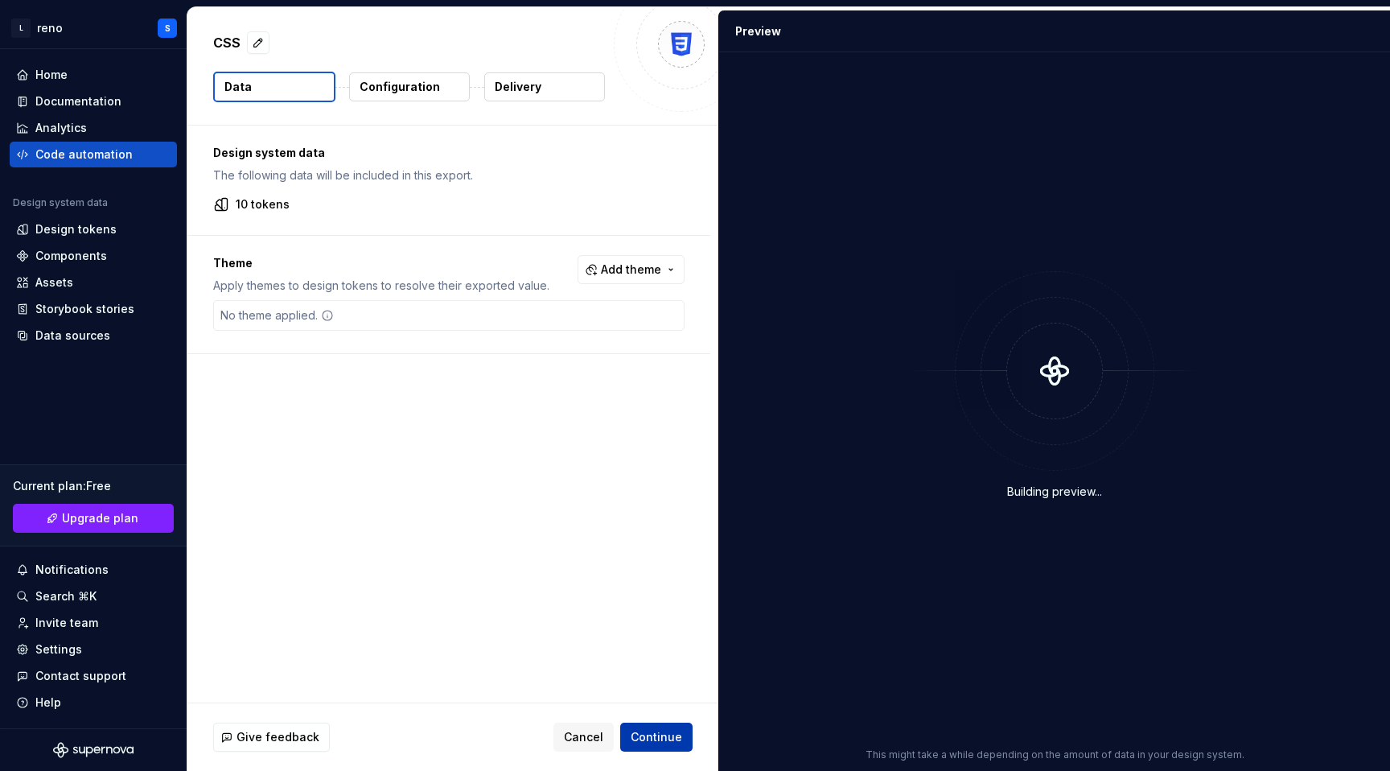
click at [640, 734] on span "Continue" at bounding box center [656, 737] width 51 height 16
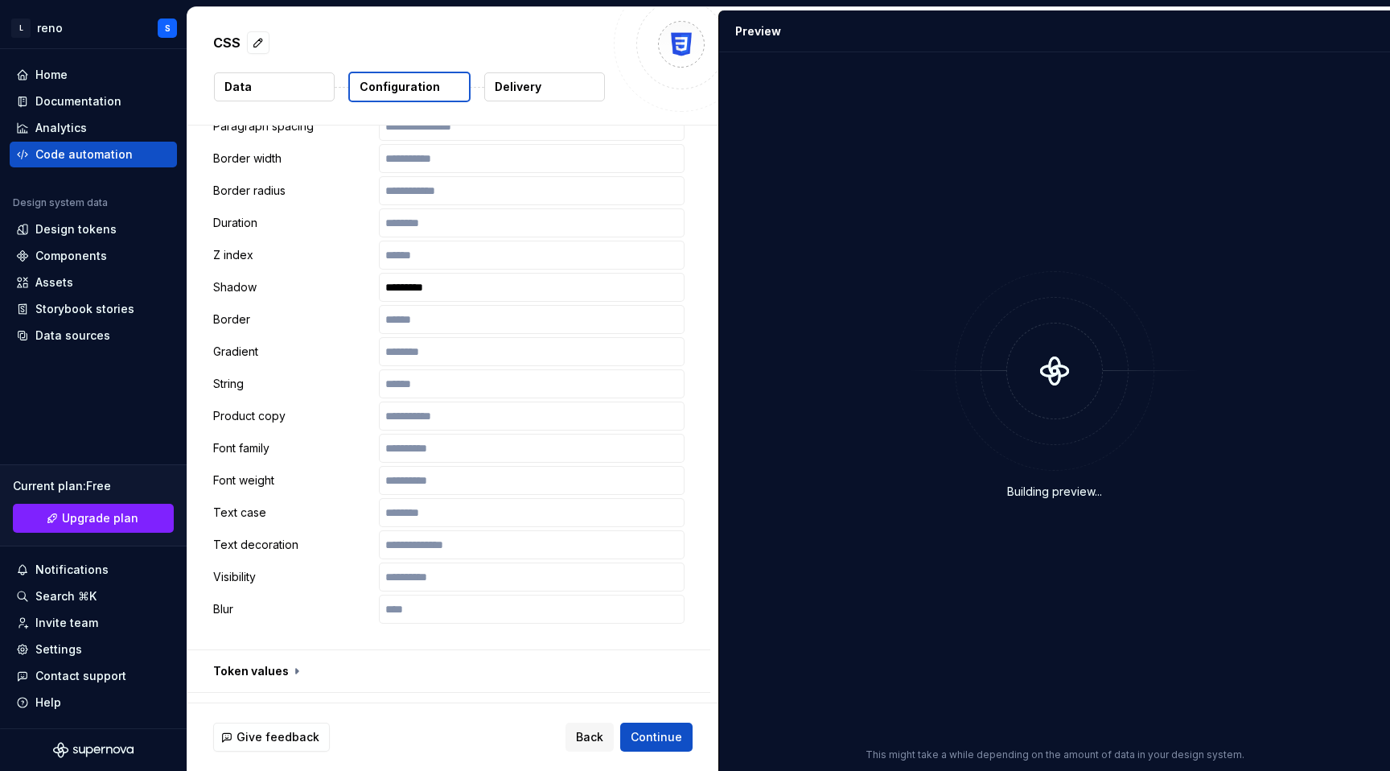
scroll to position [862, 0]
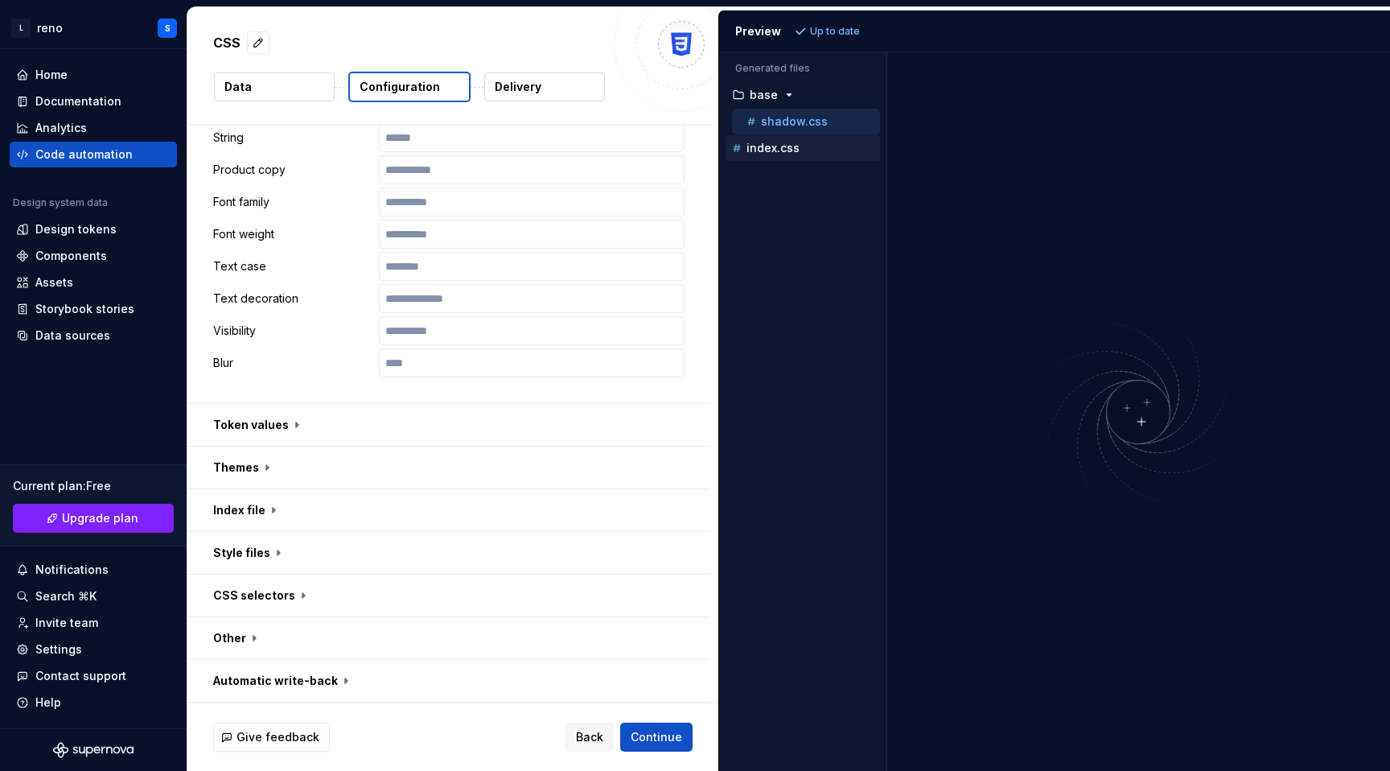
click at [755, 150] on p "index.css" at bounding box center [772, 148] width 53 height 13
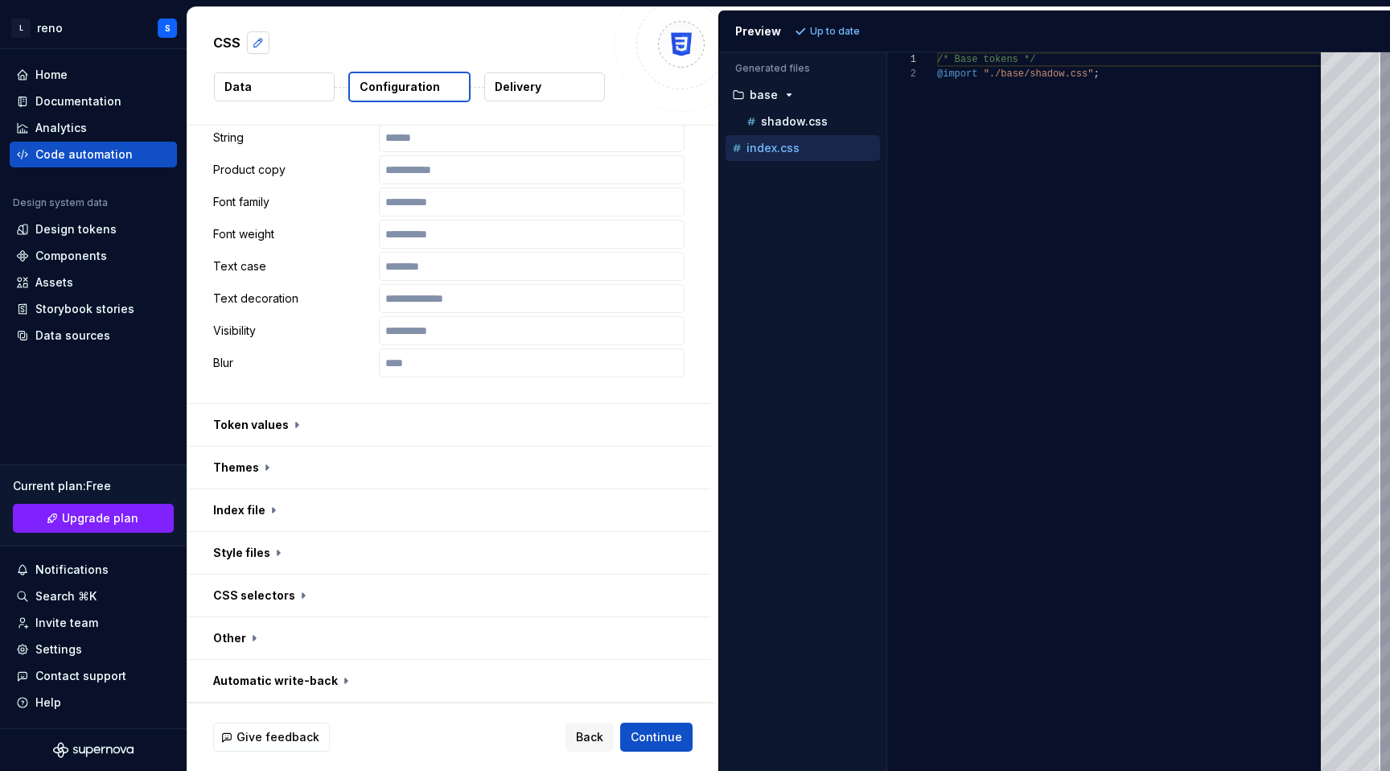
click at [261, 39] on button "button" at bounding box center [258, 42] width 23 height 23
type textarea "*"
click at [245, 78] on button "Data" at bounding box center [274, 86] width 121 height 29
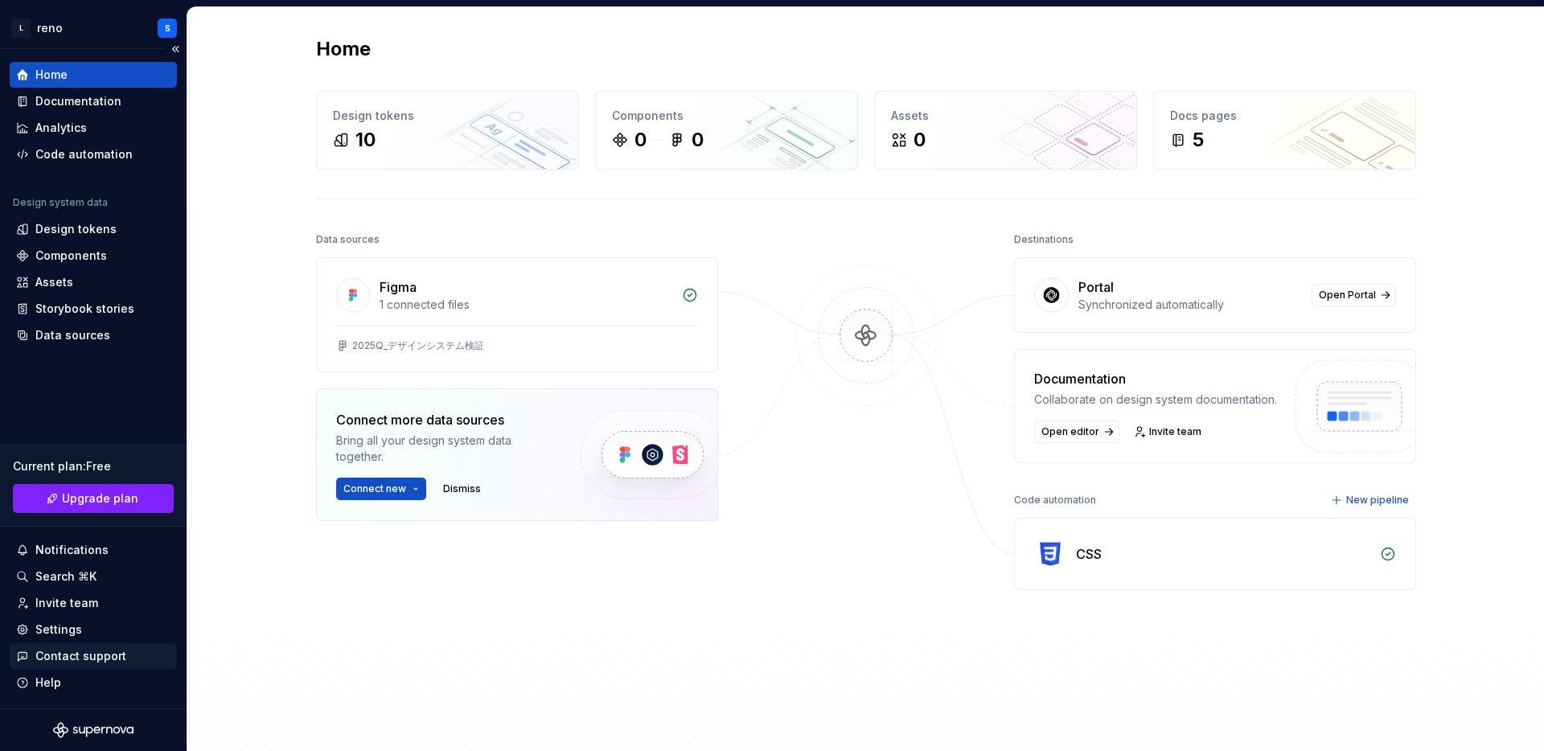
click at [74, 644] on div "Contact support" at bounding box center [93, 657] width 167 height 26
click at [80, 635] on div "Settings" at bounding box center [93, 630] width 154 height 16
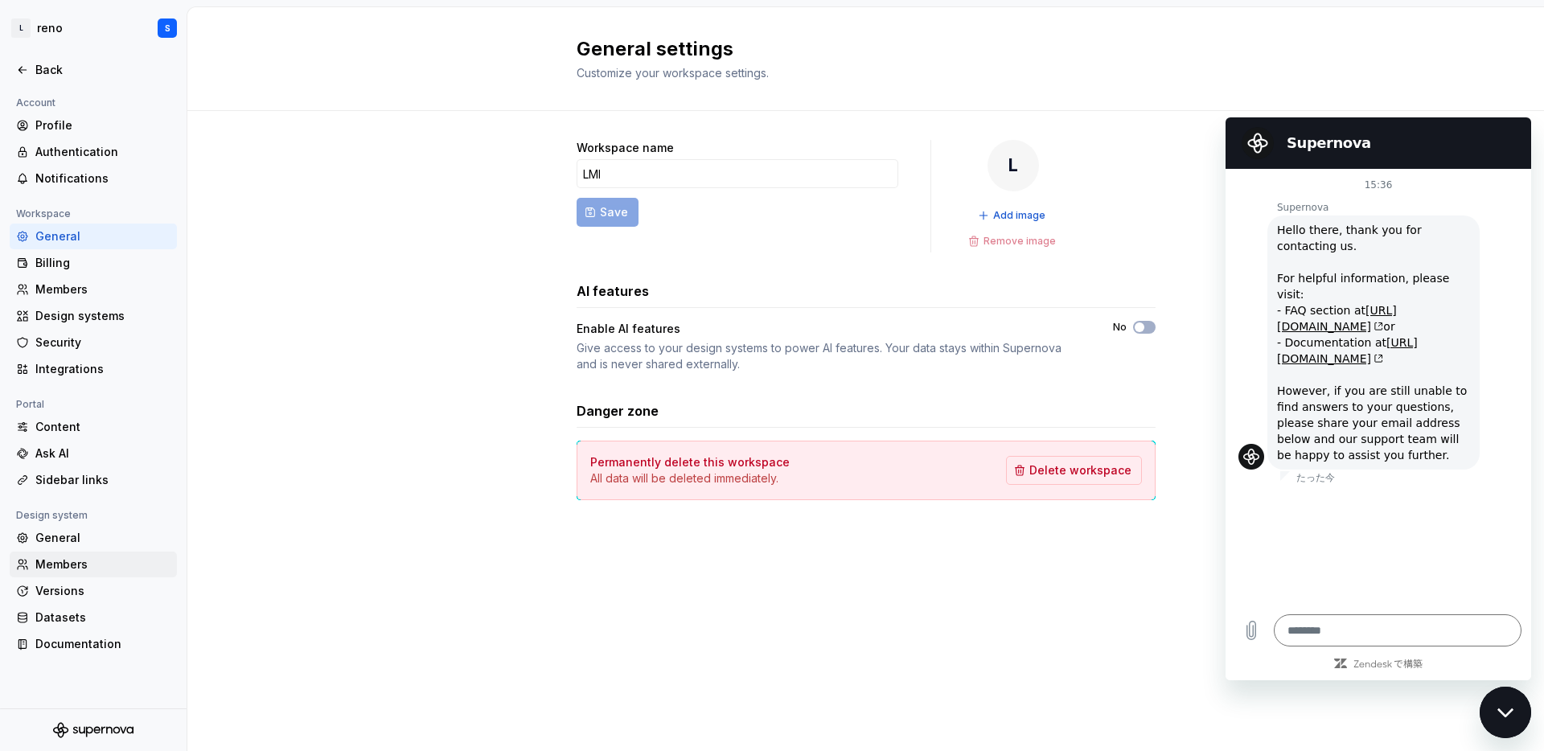
click at [64, 560] on div "Members" at bounding box center [102, 565] width 135 height 16
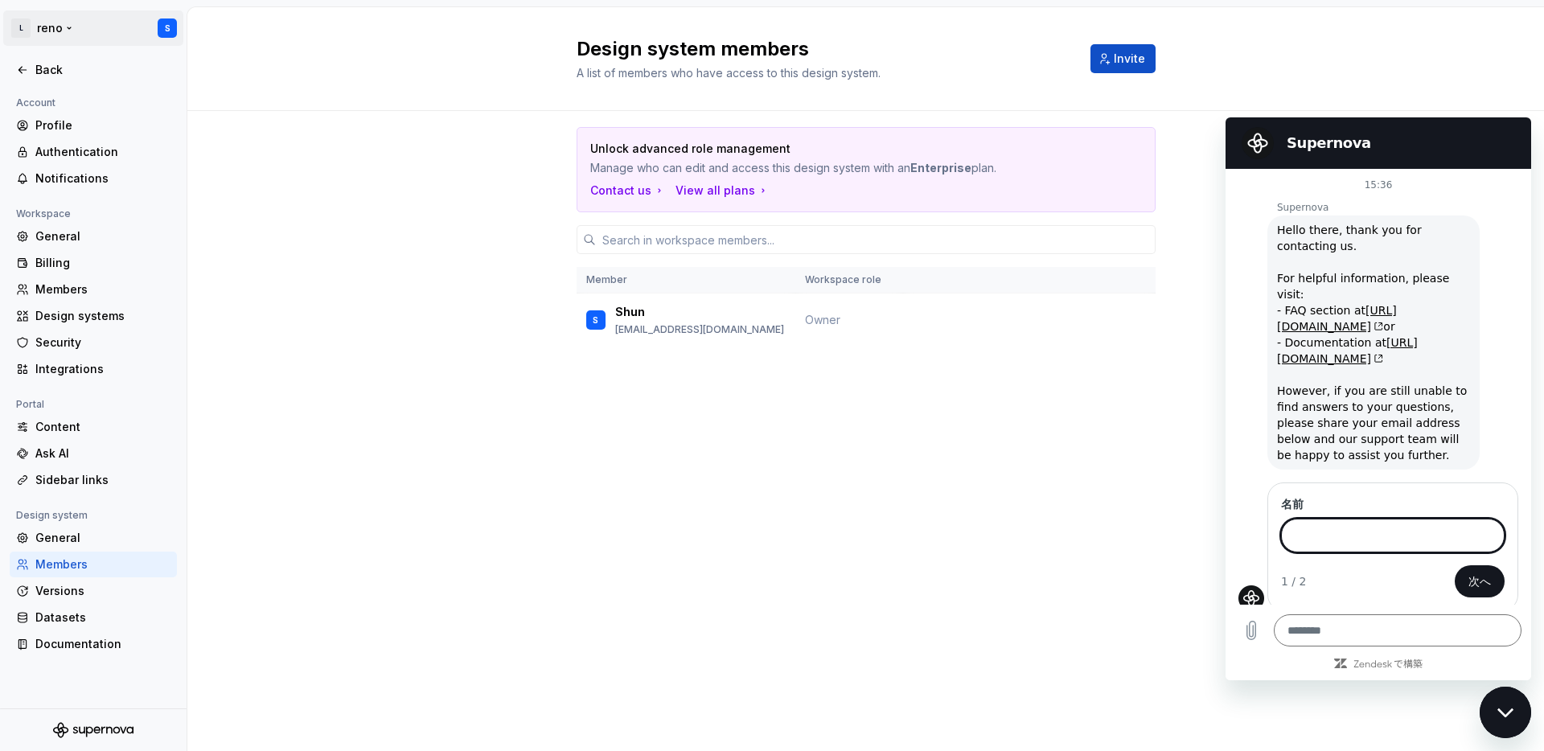
click at [152, 18] on html "L reno S Back Account Profile Authentication Notifications Workspace General Bi…" at bounding box center [772, 375] width 1544 height 751
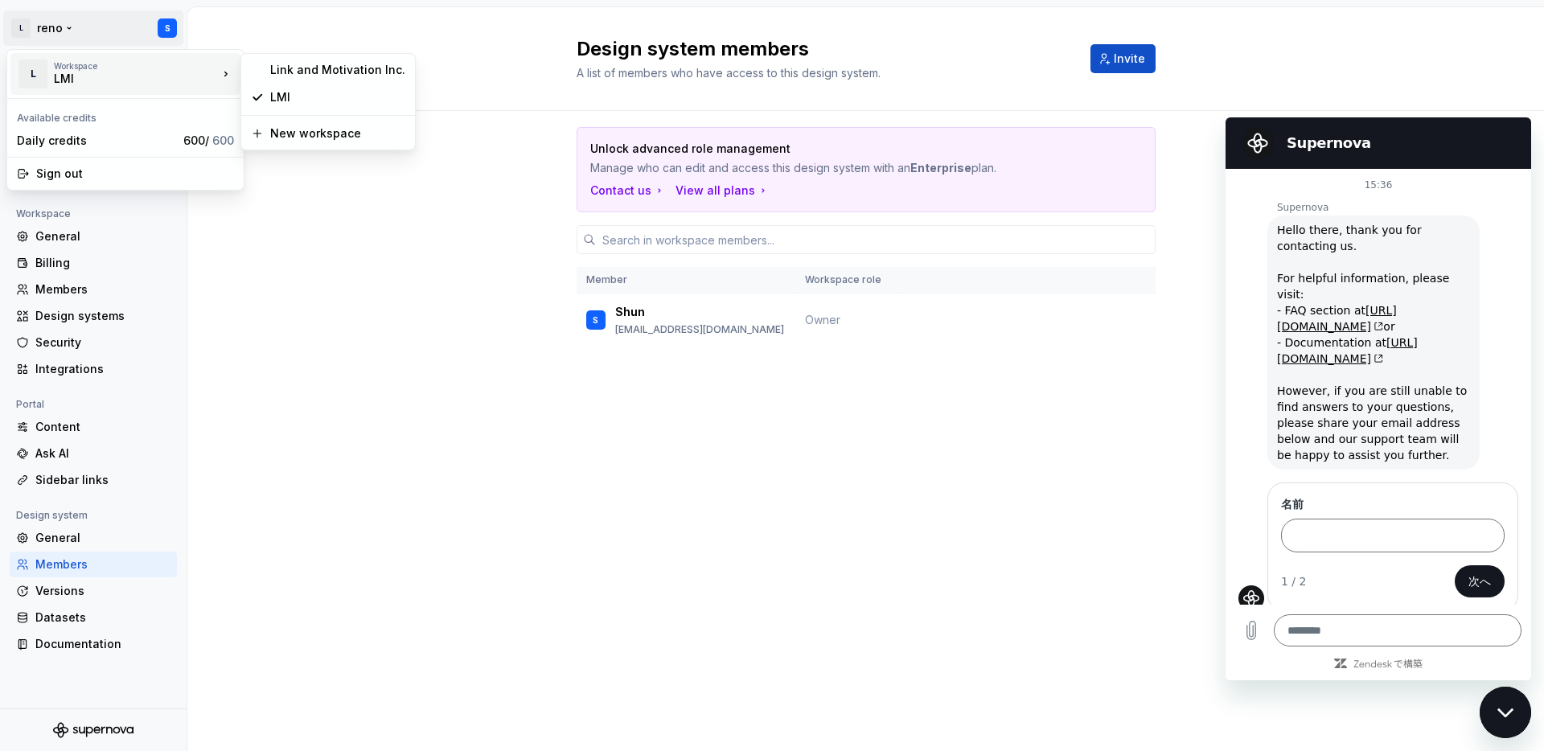
click at [160, 76] on div "LMI" at bounding box center [122, 79] width 137 height 16
click at [298, 77] on div "Link and Motivation Inc." at bounding box center [337, 70] width 135 height 16
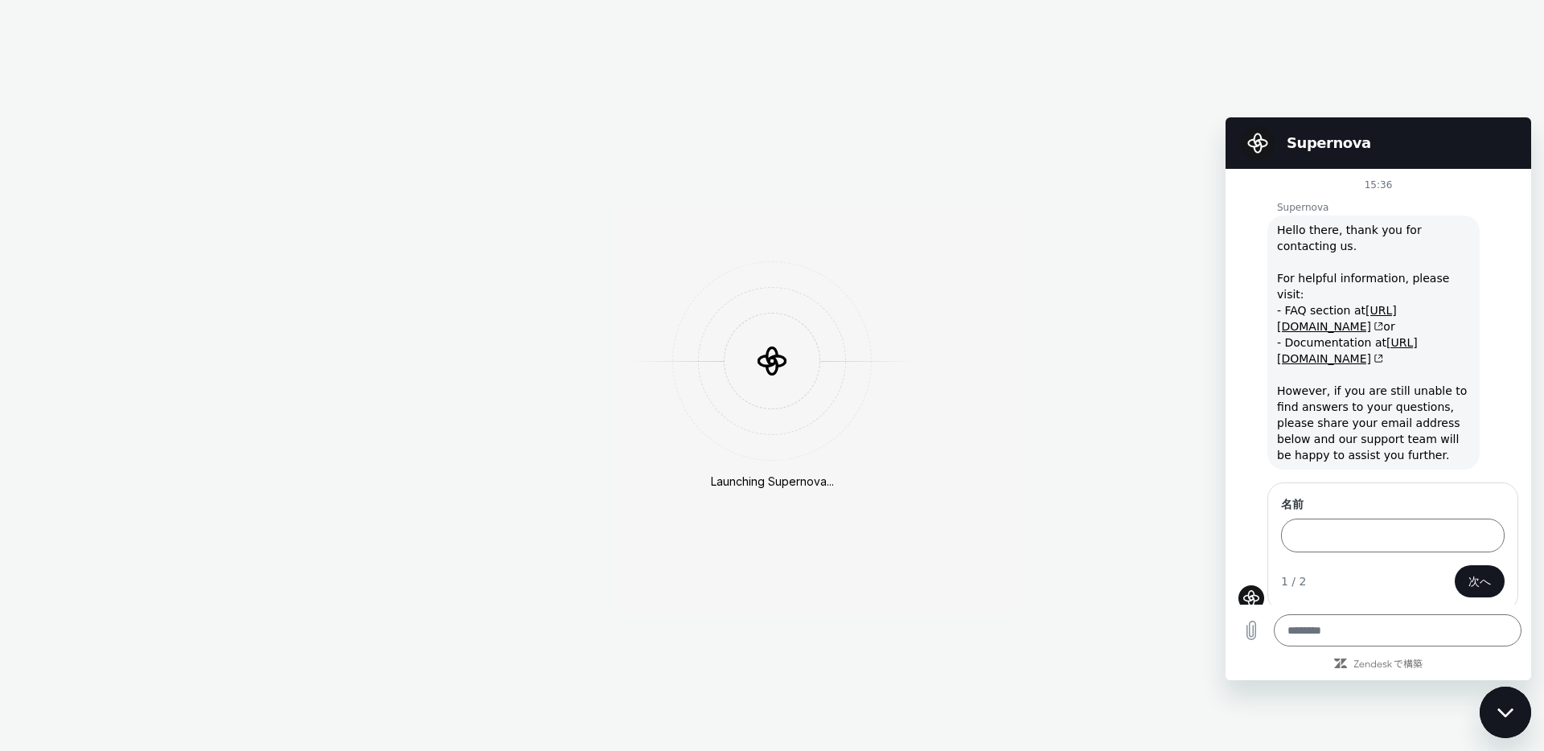
click at [1500, 706] on div "メッセージングウインドウを閉じる" at bounding box center [1506, 713] width 48 height 48
type textarea "*"
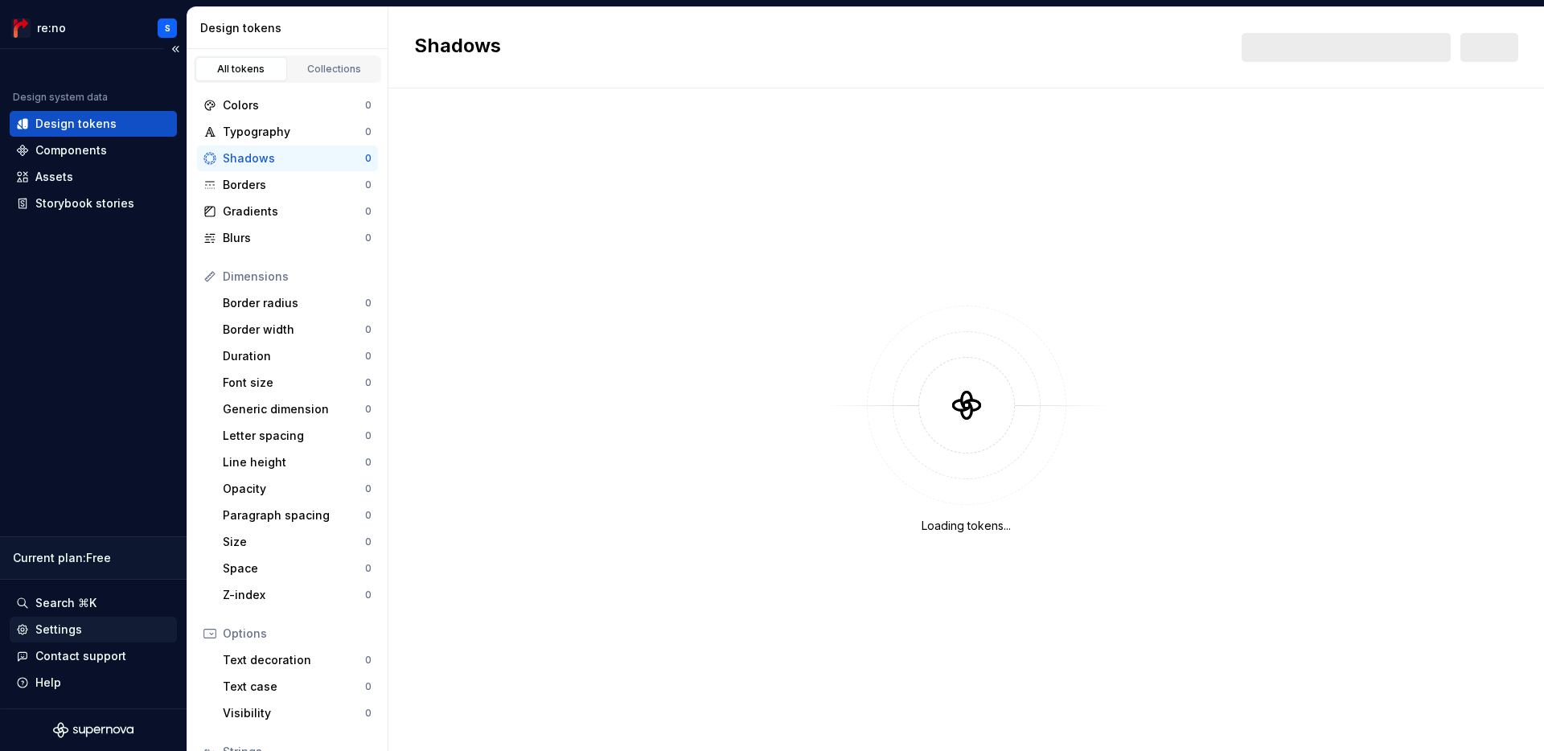
click at [82, 632] on div "Settings" at bounding box center [93, 630] width 154 height 16
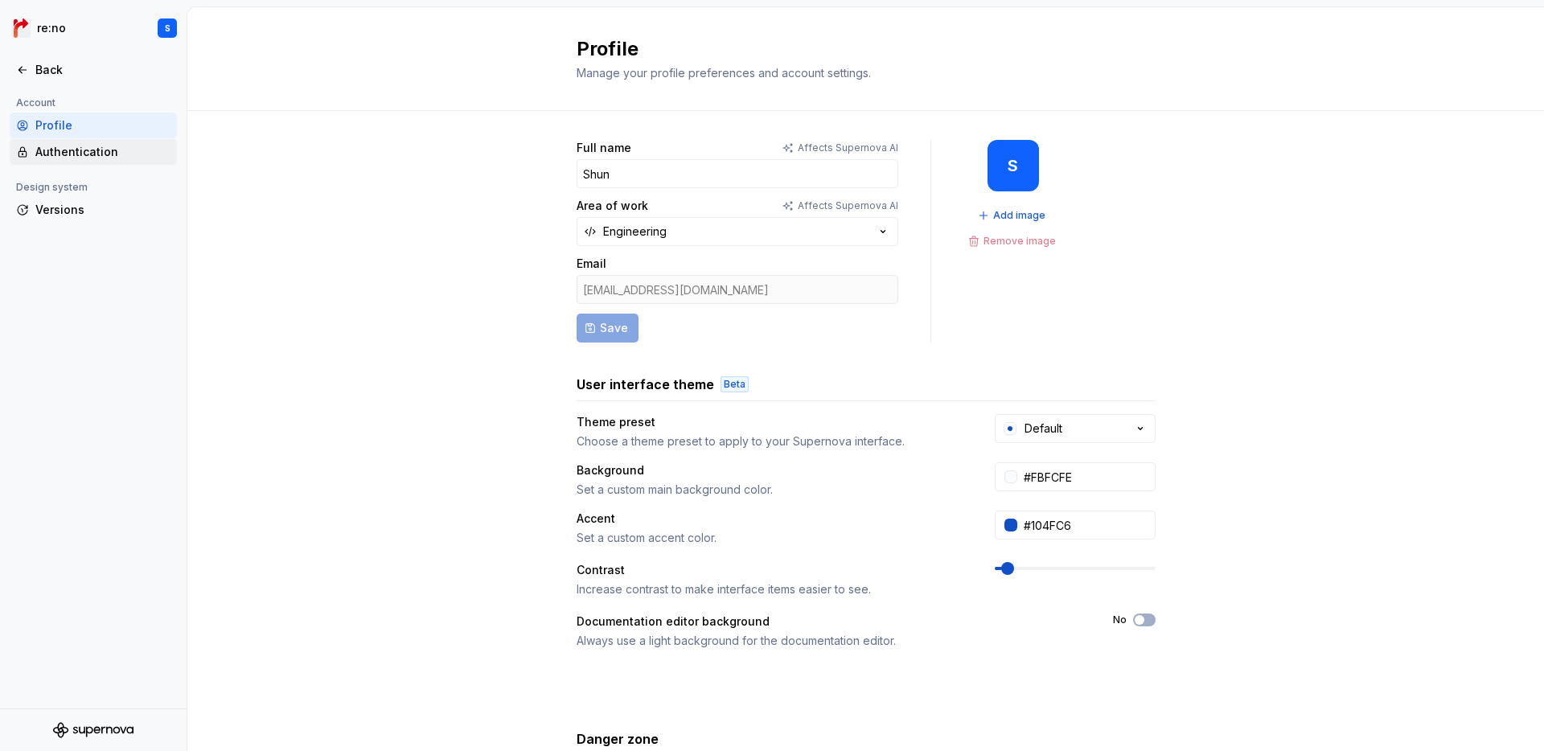
click at [47, 158] on div "Authentication" at bounding box center [102, 152] width 135 height 16
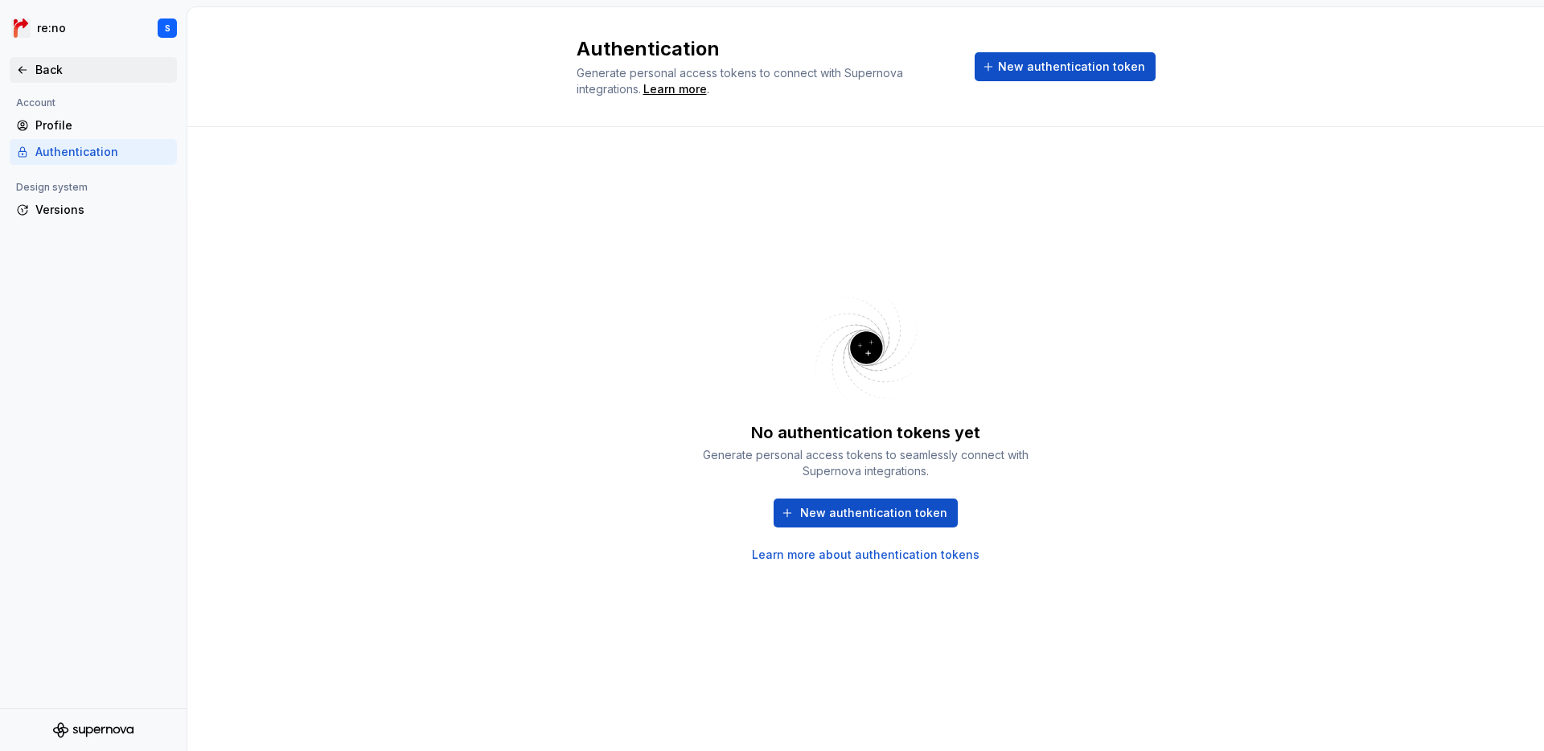
click at [56, 57] on div "Back" at bounding box center [93, 70] width 167 height 26
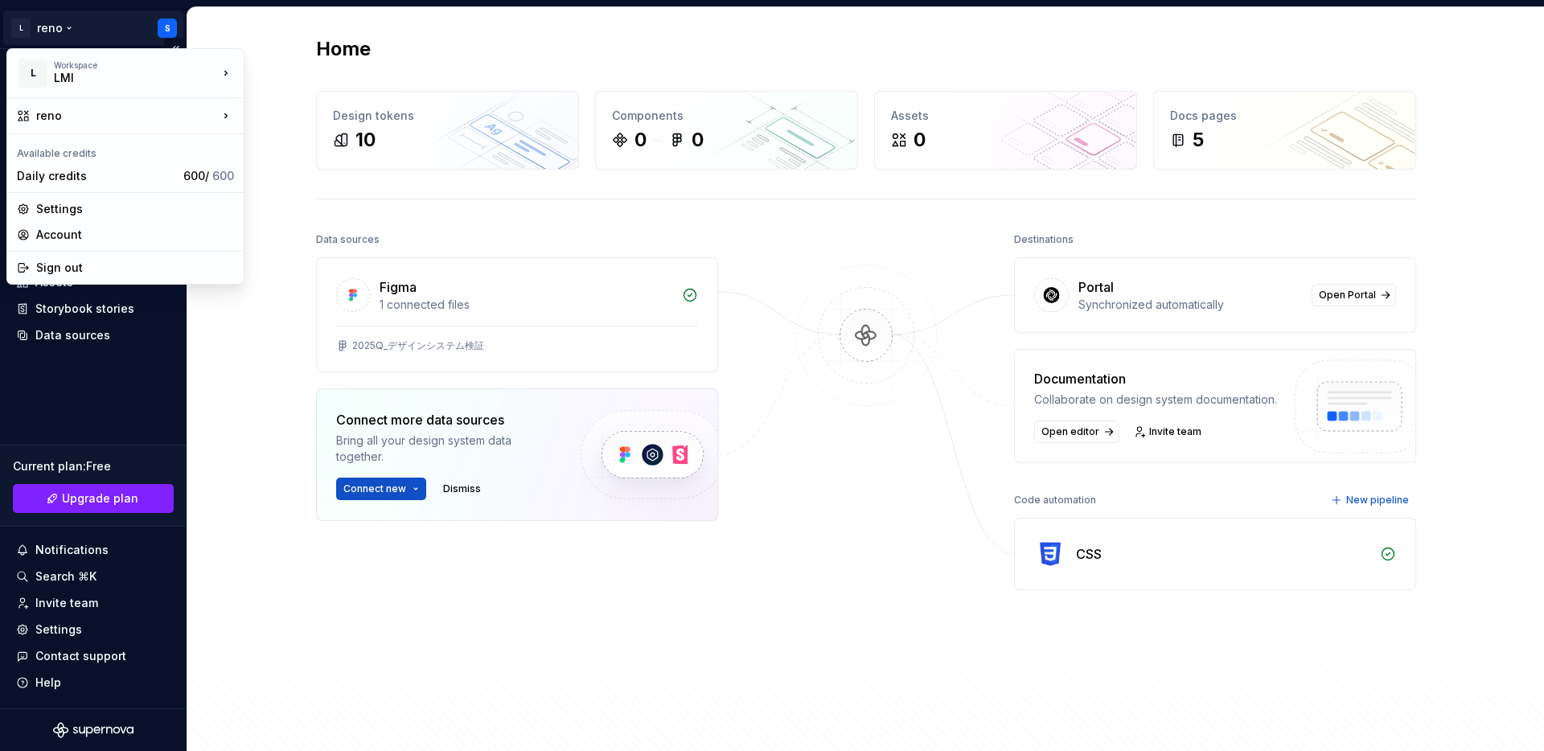
click at [158, 15] on html "L reno S Home Documentation Analytics Code automation Design system data Design…" at bounding box center [772, 375] width 1544 height 751
click at [60, 274] on div "Sign out" at bounding box center [135, 268] width 198 height 16
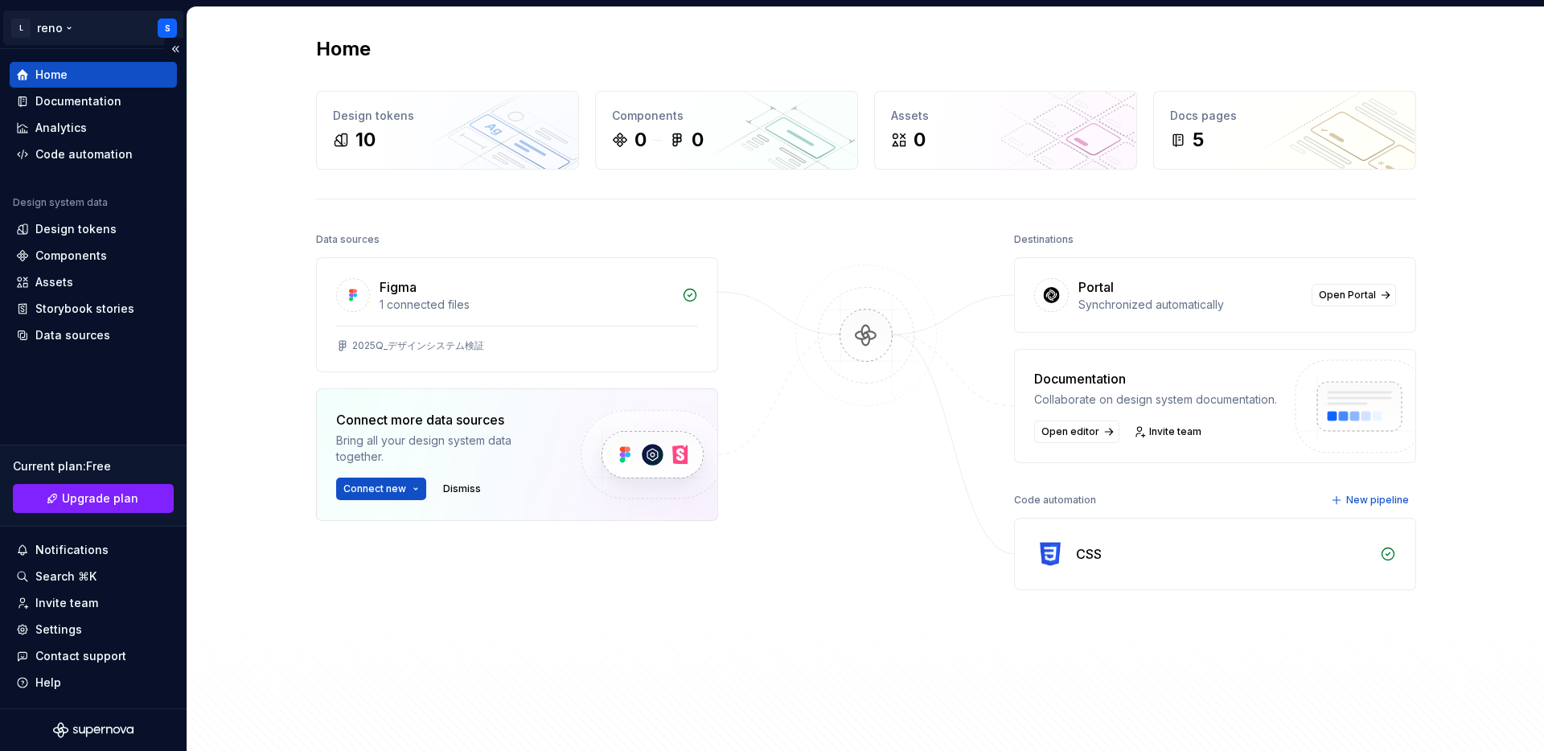
click at [142, 35] on html "L reno S Home Documentation Analytics Code automation Design system data Design…" at bounding box center [772, 375] width 1544 height 751
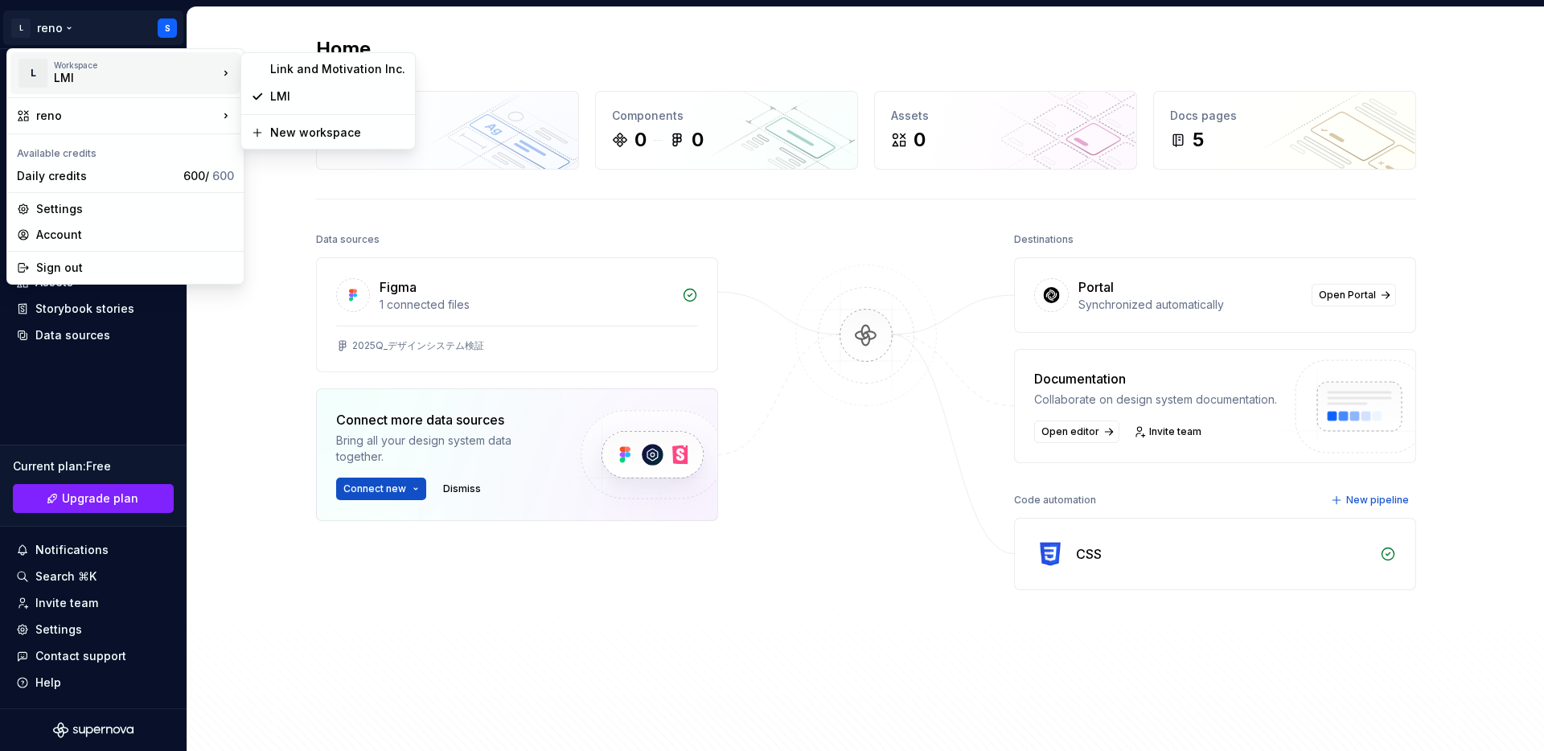
click at [136, 73] on div "LMI" at bounding box center [122, 78] width 137 height 16
click at [109, 267] on div "Sign out" at bounding box center [135, 268] width 198 height 16
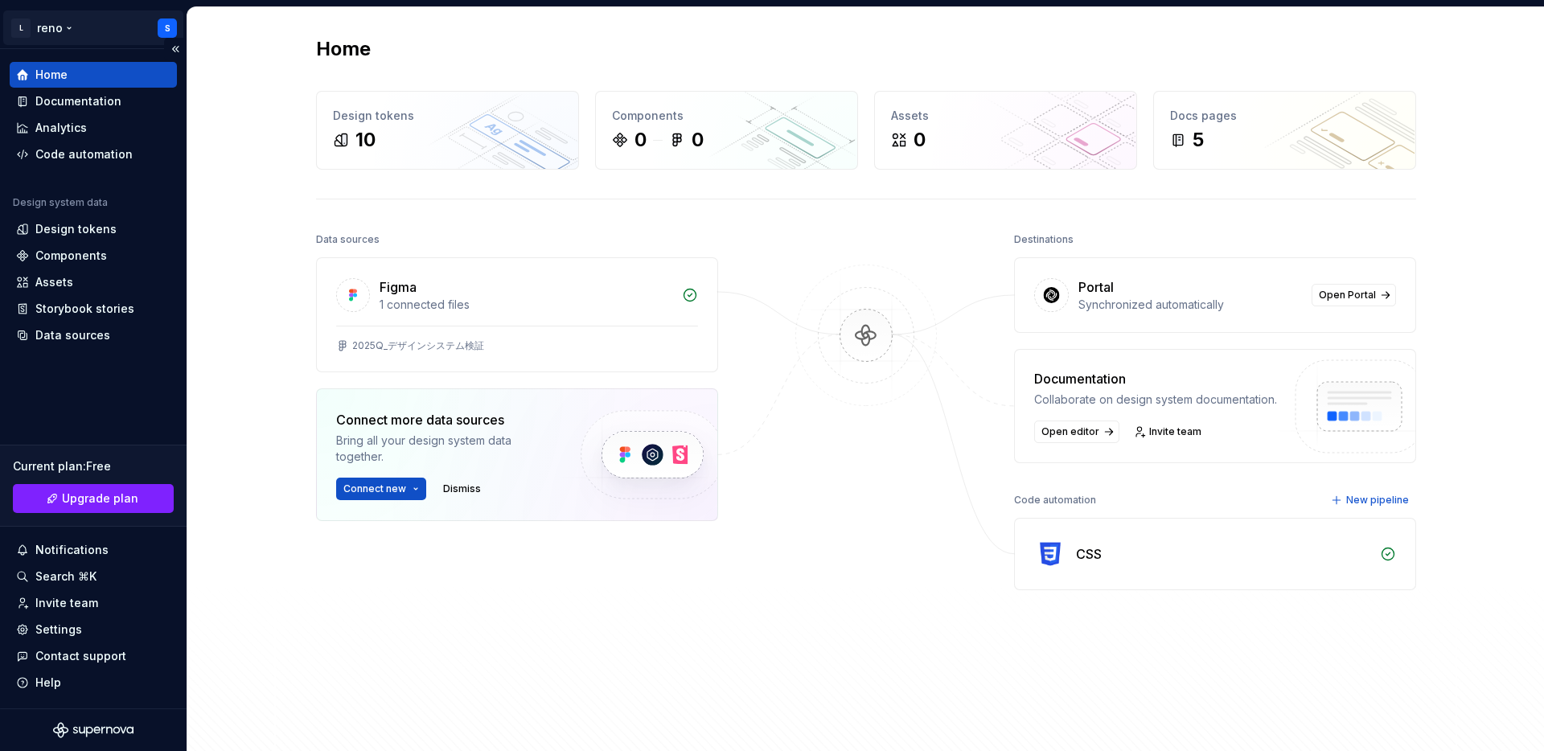
click at [163, 28] on html "L reno S Home Documentation Analytics Code automation Design system data Design…" at bounding box center [772, 375] width 1544 height 751
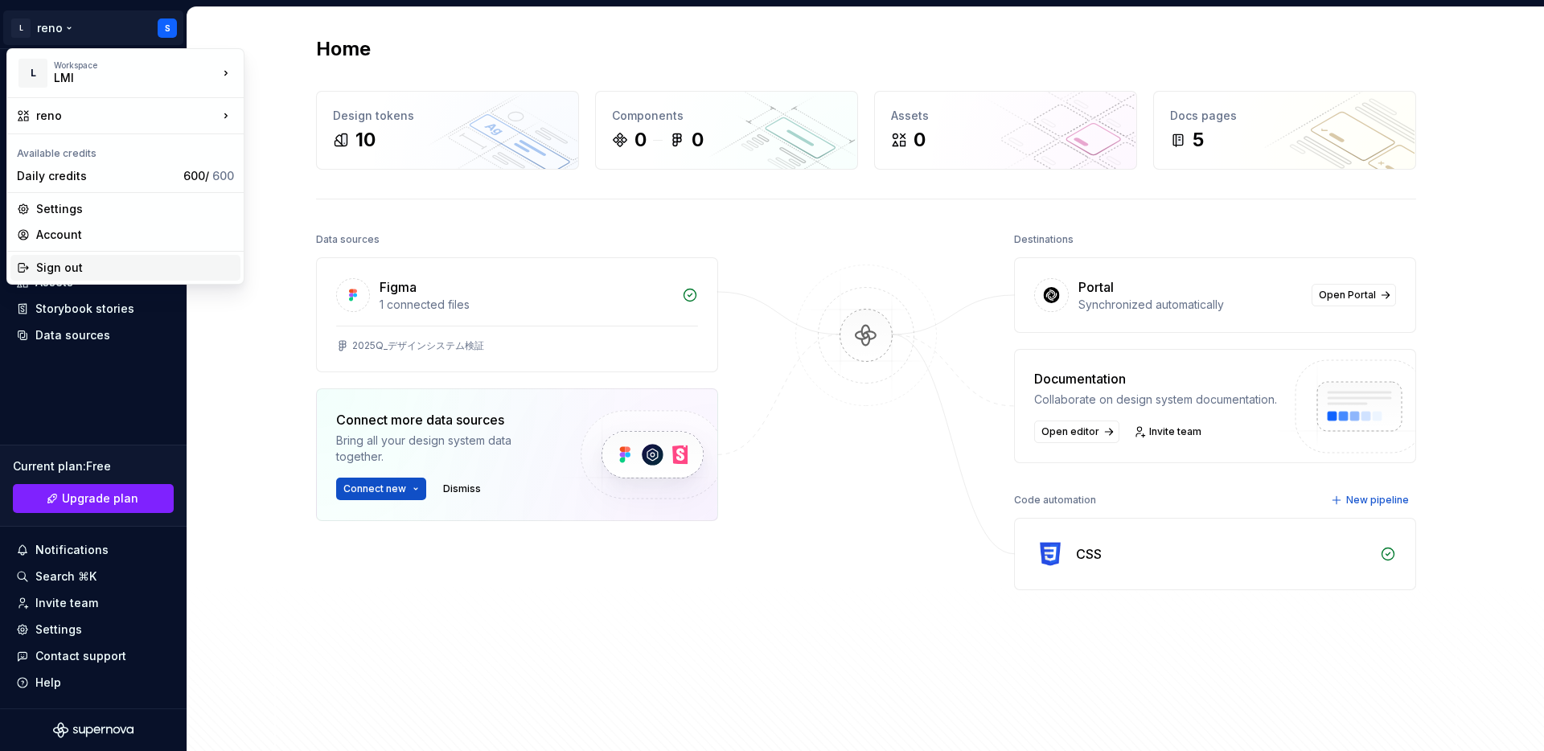
click at [122, 265] on div "Sign out" at bounding box center [135, 268] width 198 height 16
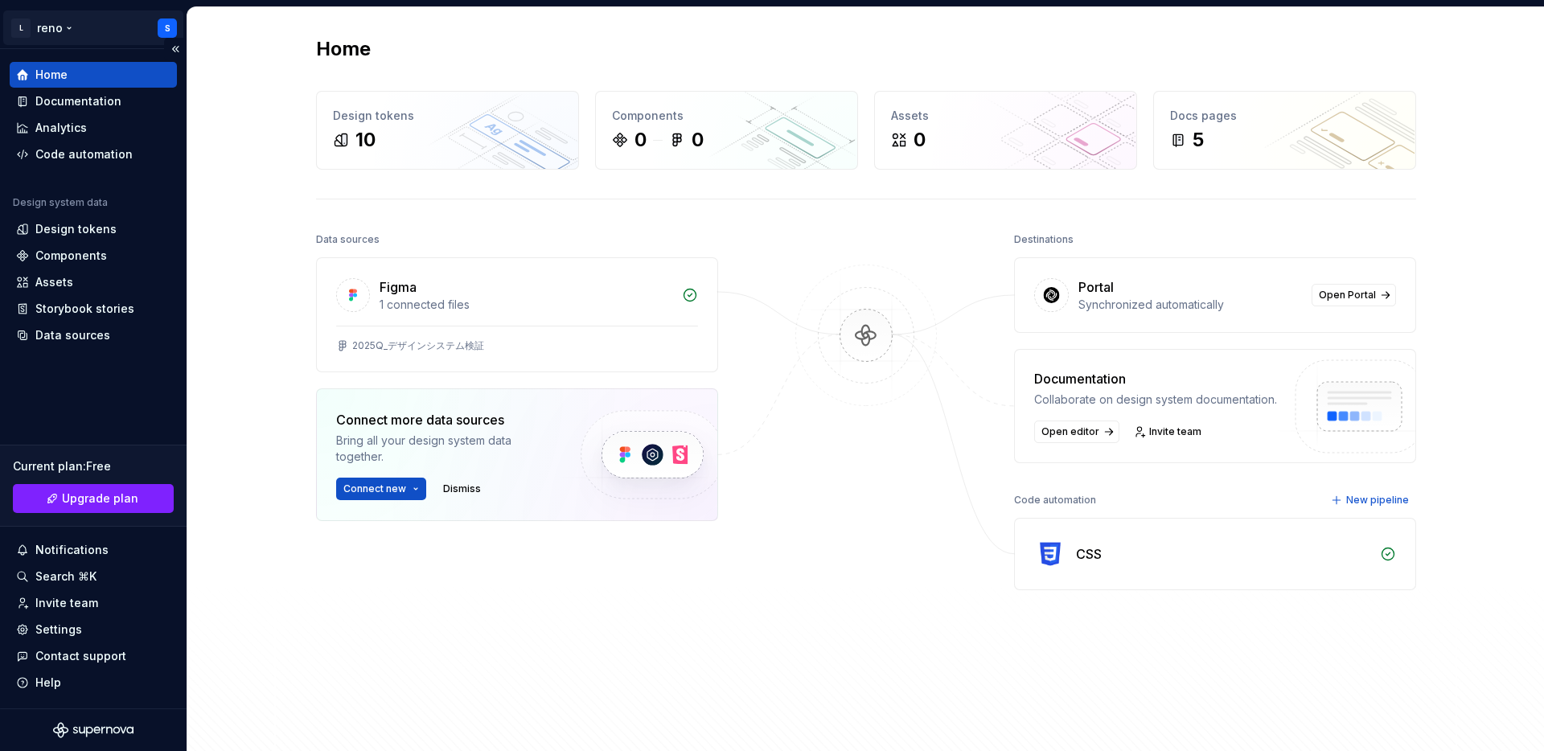
click at [64, 23] on html "L reno S Home Documentation Analytics Code automation Design system data Design…" at bounding box center [772, 375] width 1544 height 751
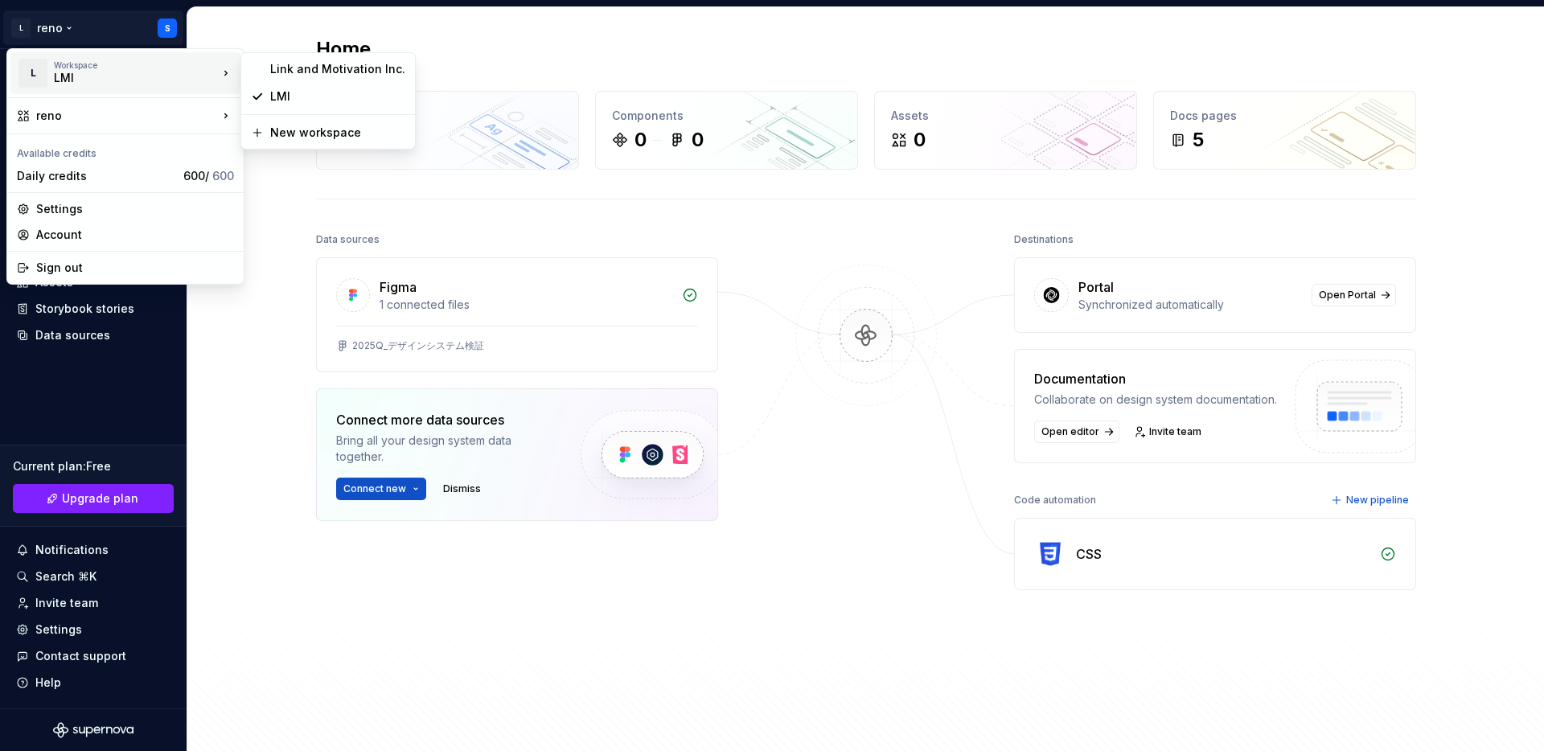
click at [201, 79] on div "Workspace LMI" at bounding box center [136, 73] width 164 height 26
click at [301, 76] on div "Link and Motivation Inc." at bounding box center [337, 69] width 135 height 16
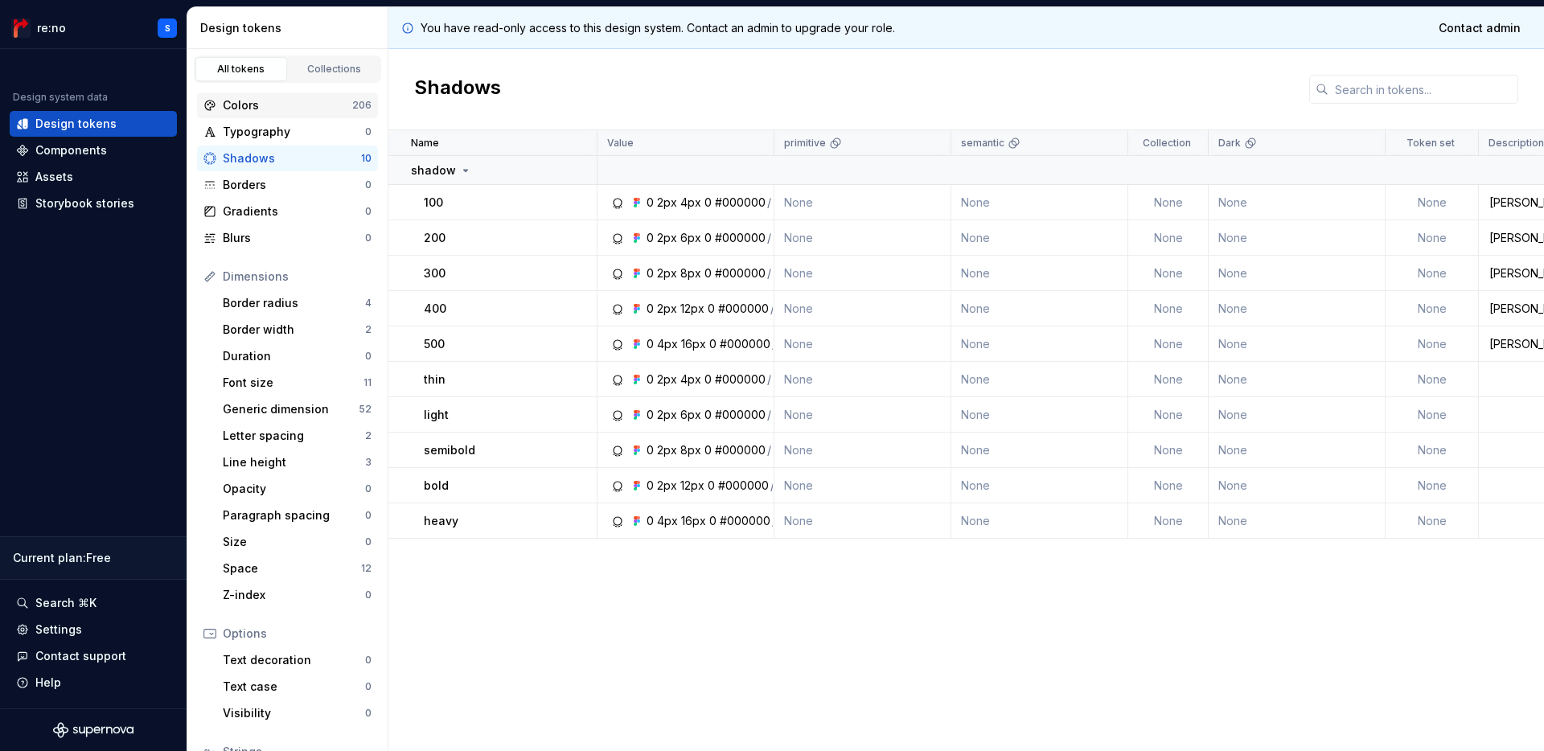
click at [220, 105] on div "Colors" at bounding box center [278, 105] width 149 height 16
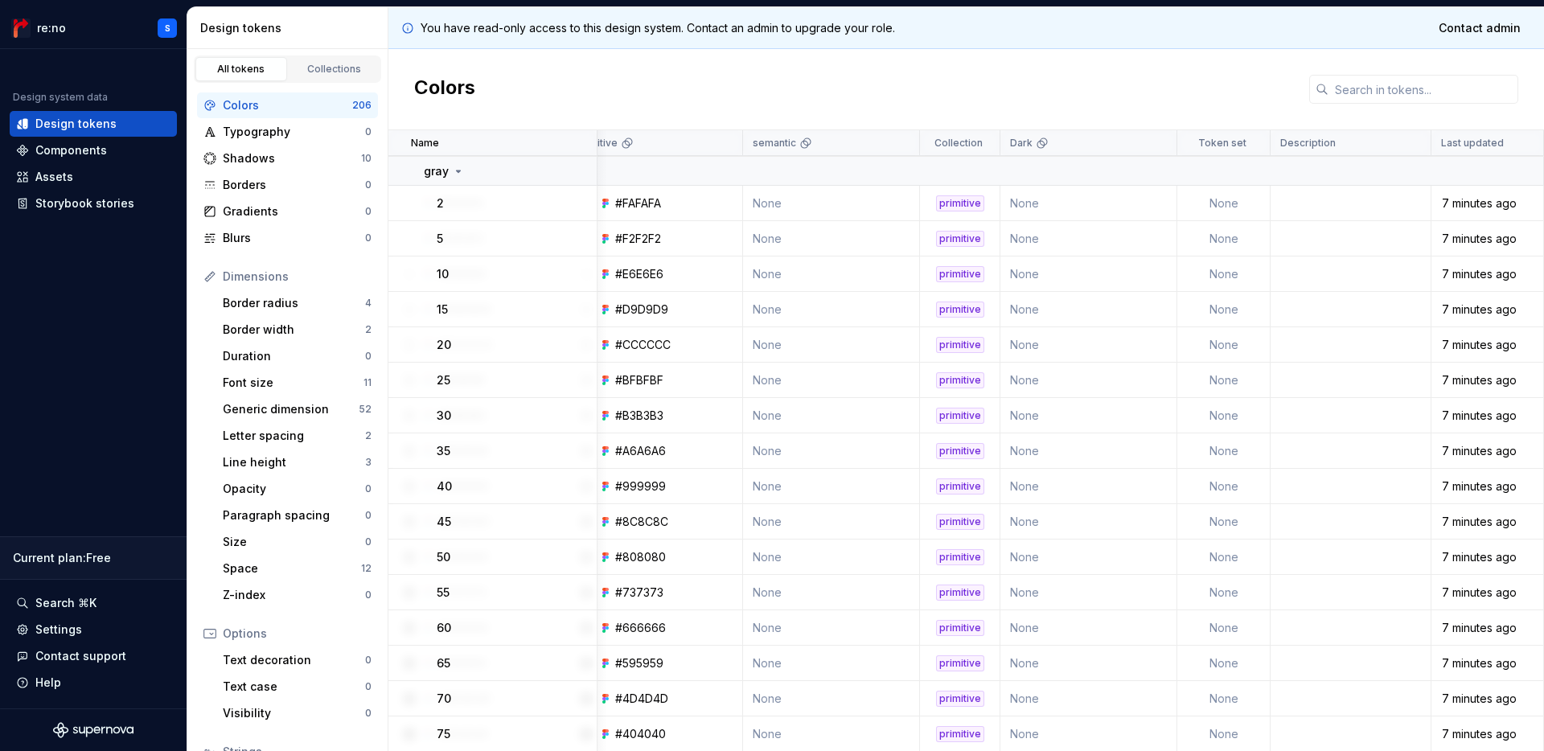
scroll to position [0, 208]
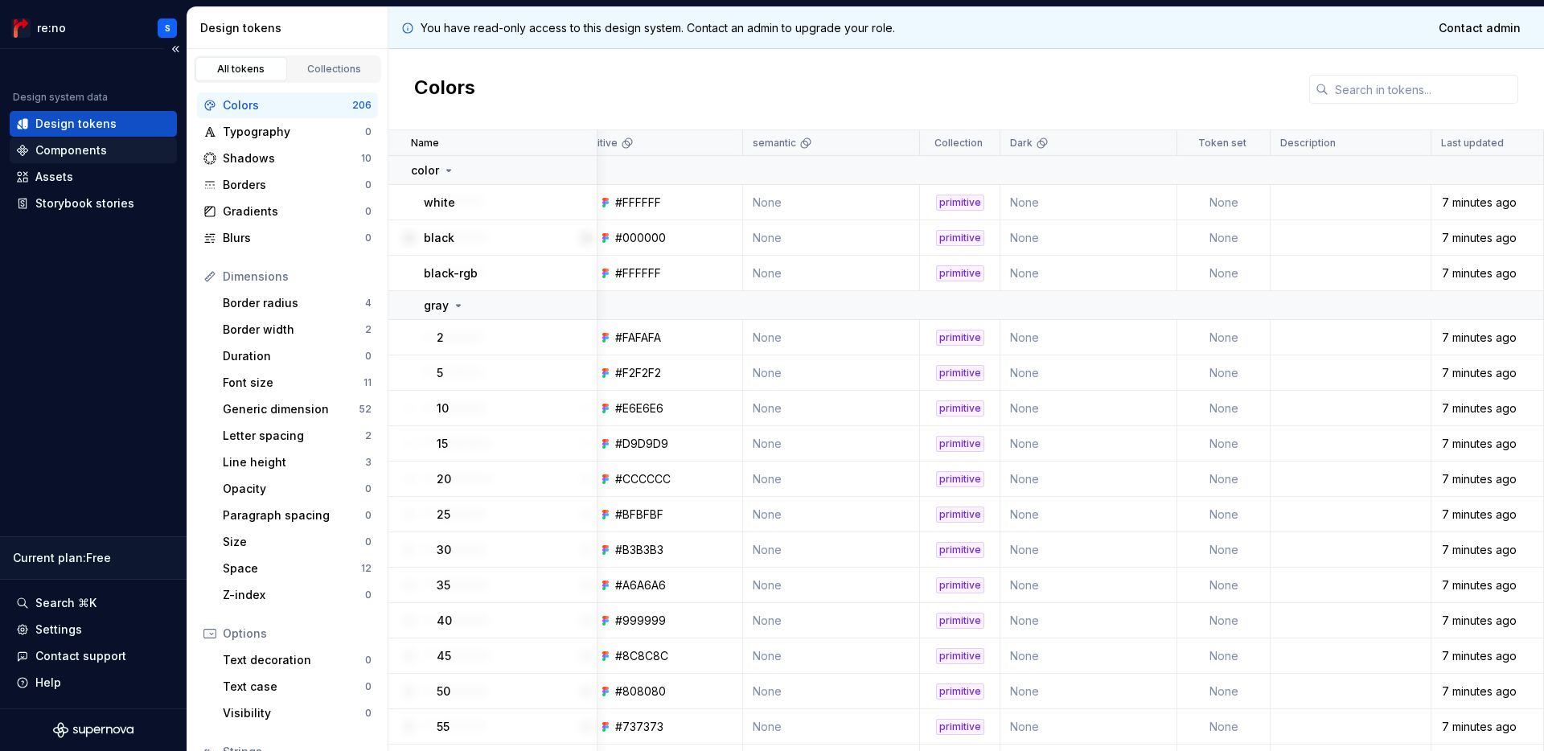
click at [88, 157] on div "Components" at bounding box center [71, 150] width 72 height 16
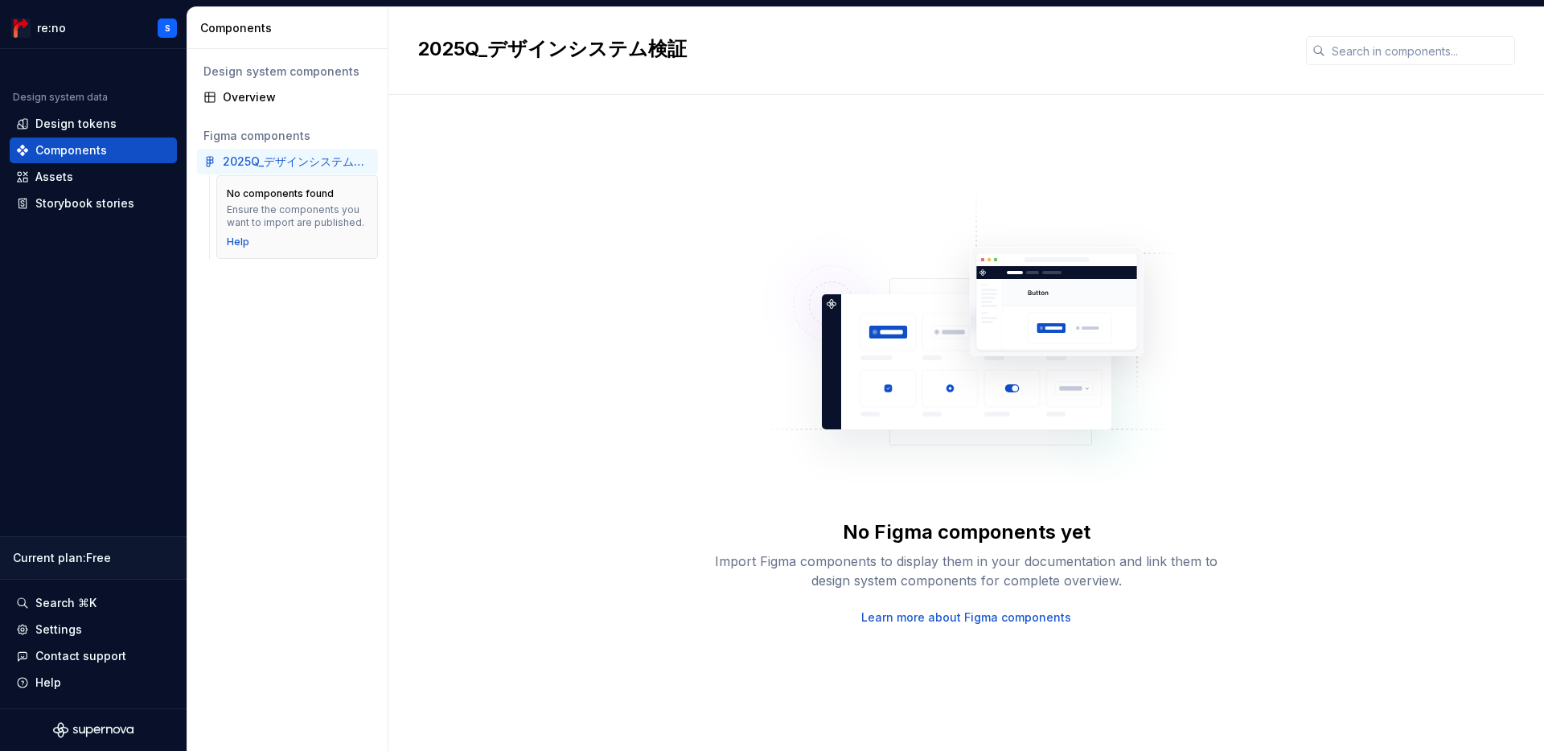
click at [294, 162] on div "2025Q_デザインシステム検証" at bounding box center [297, 162] width 149 height 16
click at [76, 164] on div "Assets" at bounding box center [93, 177] width 167 height 26
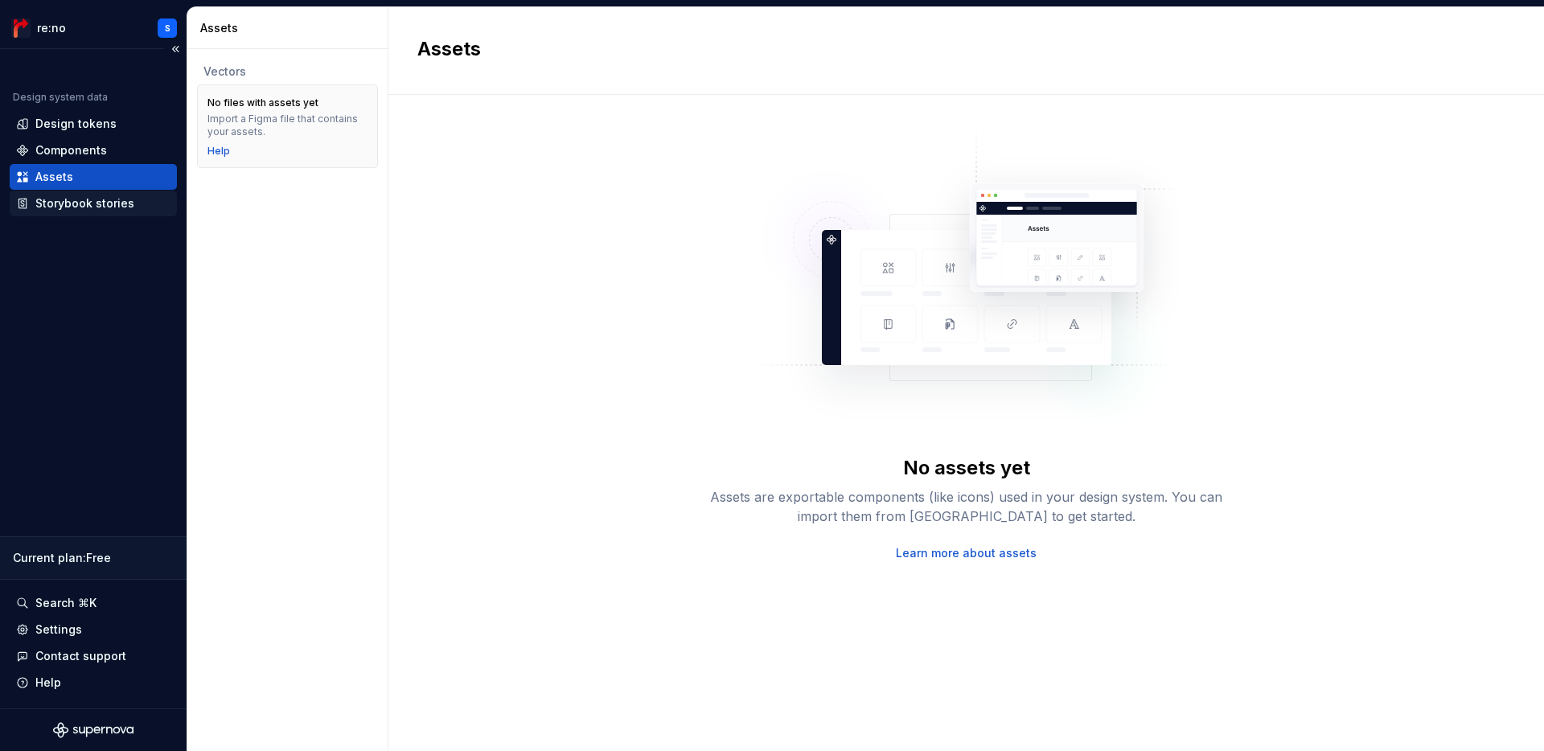
click at [70, 201] on div "Storybook stories" at bounding box center [84, 203] width 99 height 16
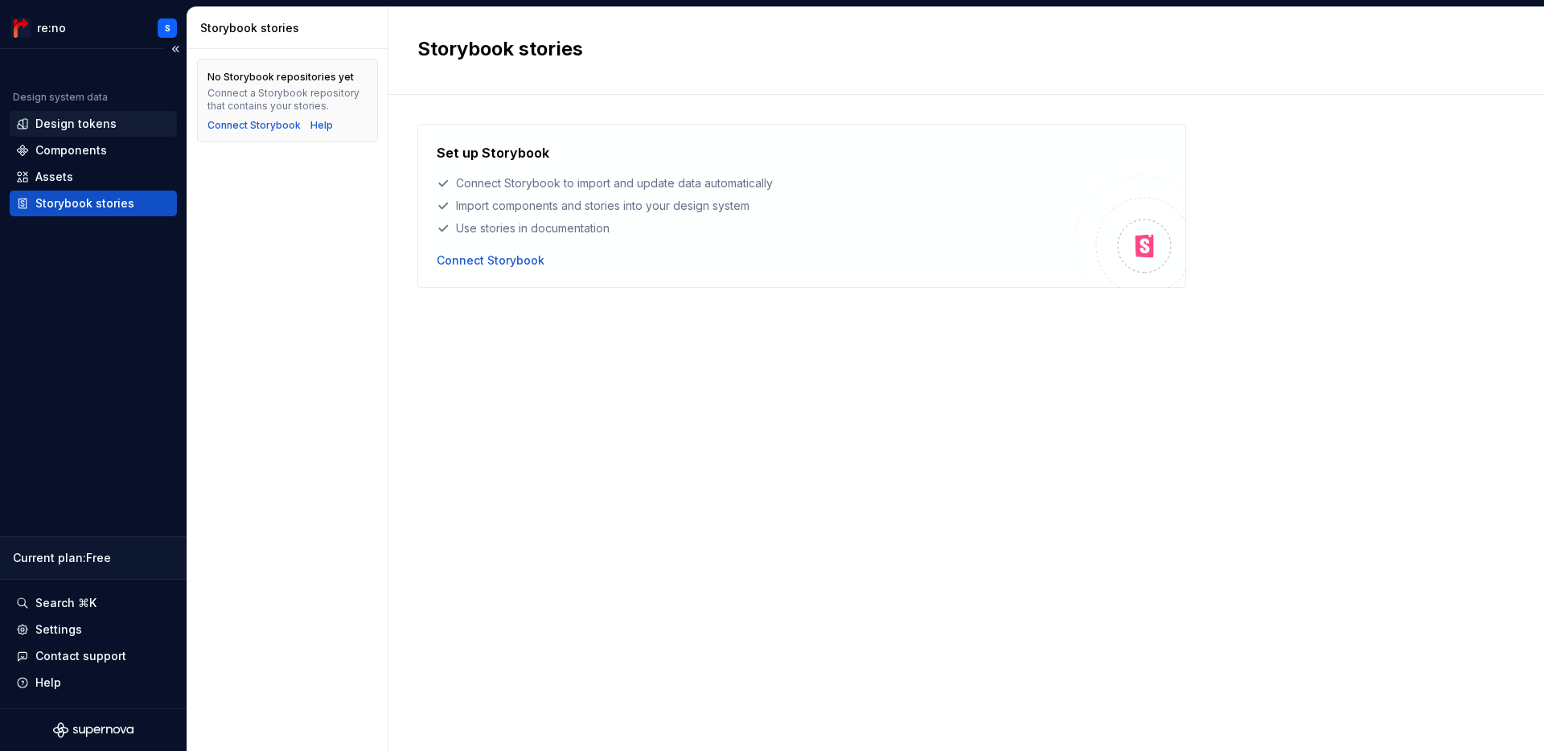
click at [72, 117] on div "Design tokens" at bounding box center [75, 124] width 81 height 16
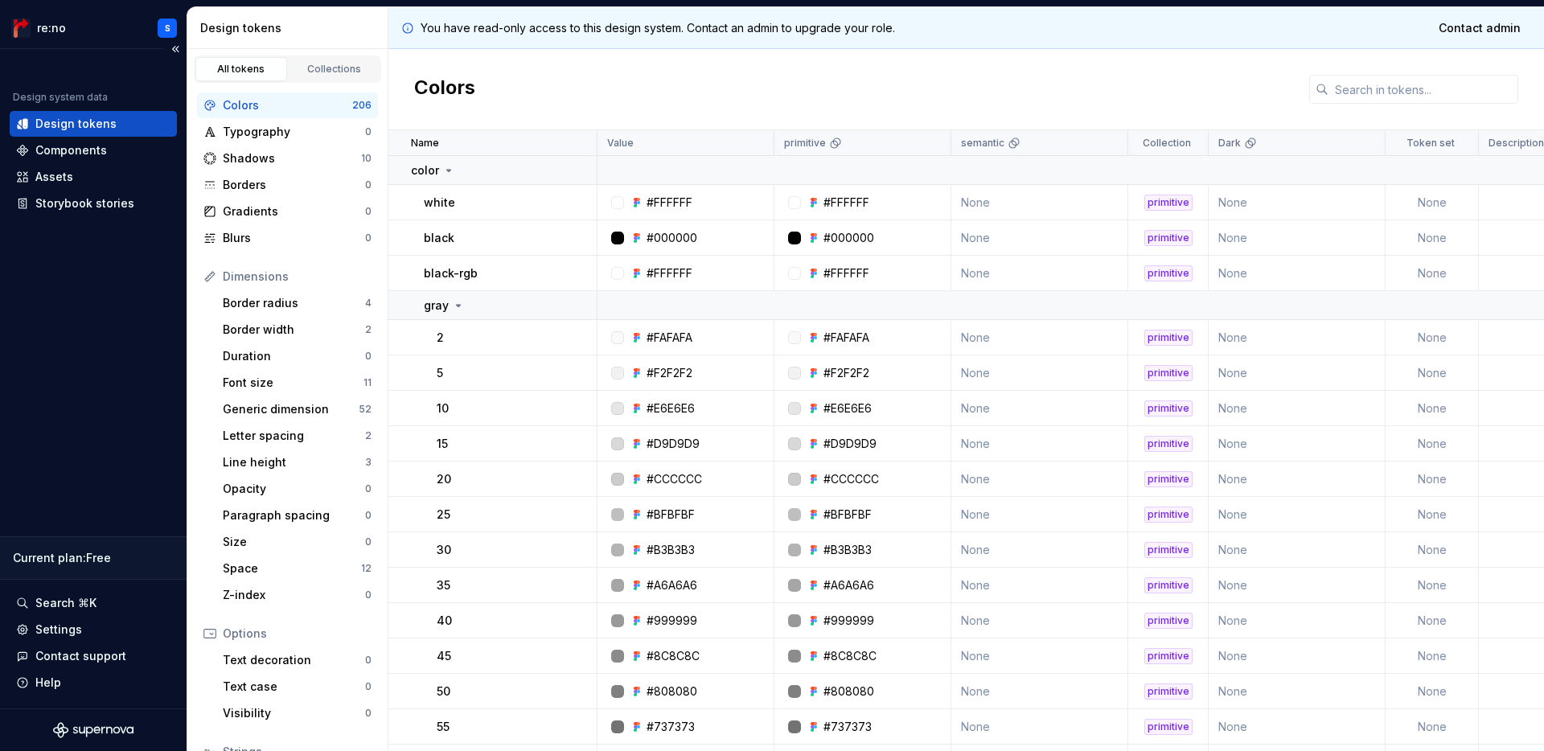
click at [101, 554] on div "Current plan : Free" at bounding box center [93, 558] width 161 height 16
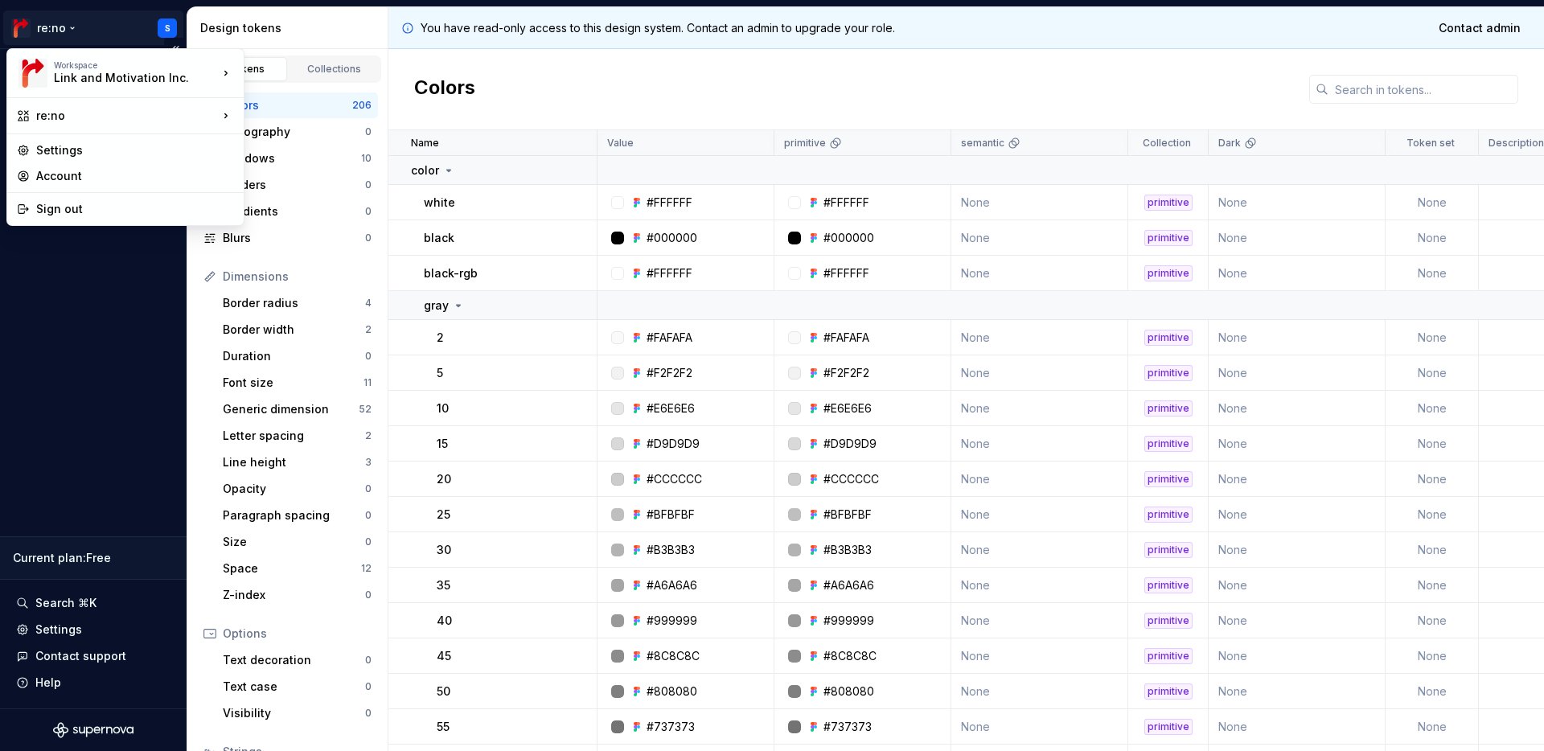
click at [80, 35] on html "re:no S Design system data Design tokens Components Assets Storybook stories Cu…" at bounding box center [772, 375] width 1544 height 751
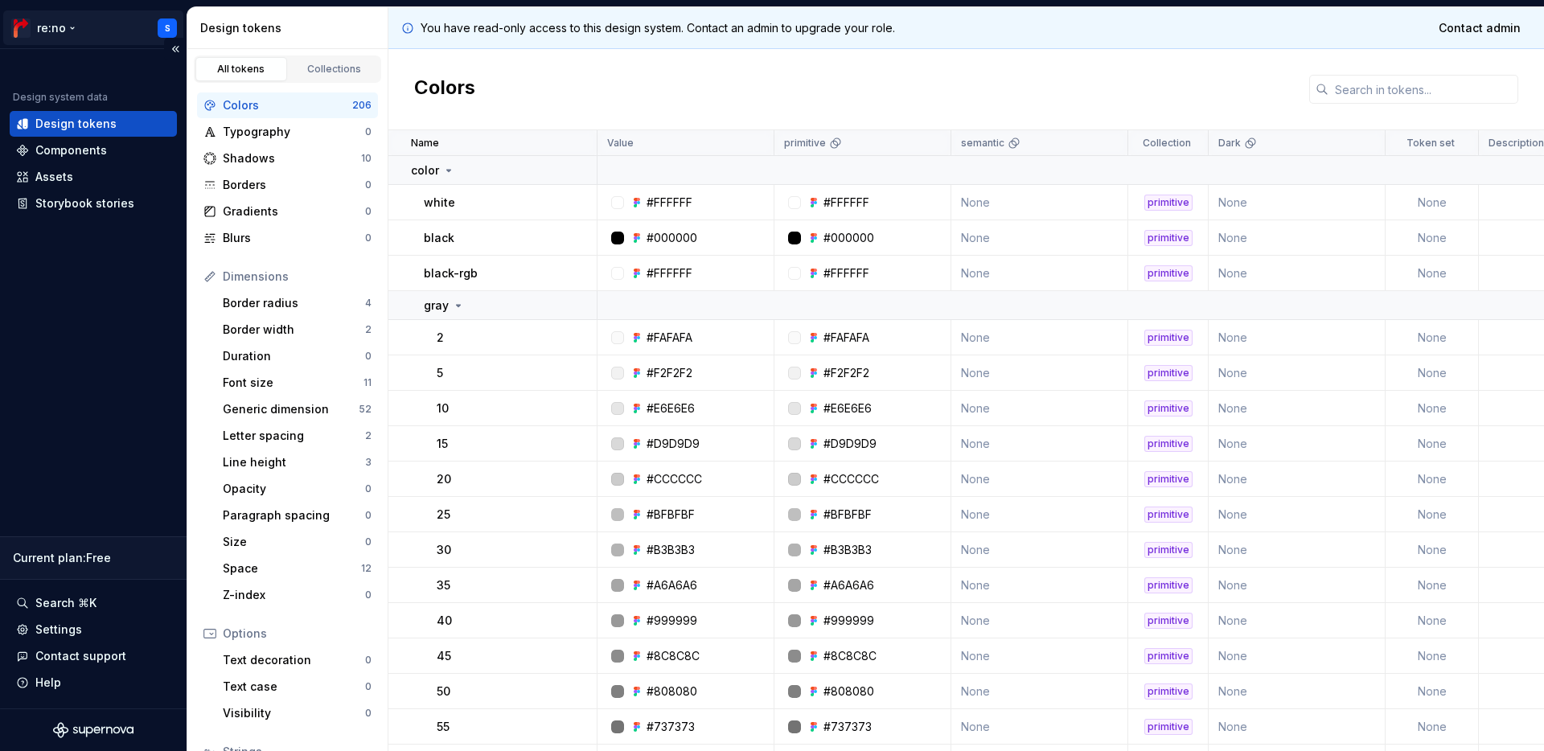
click at [80, 35] on html "re:no S Design system data Design tokens Components Assets Storybook stories Cu…" at bounding box center [772, 375] width 1544 height 751
